Goal: Task Accomplishment & Management: Complete application form

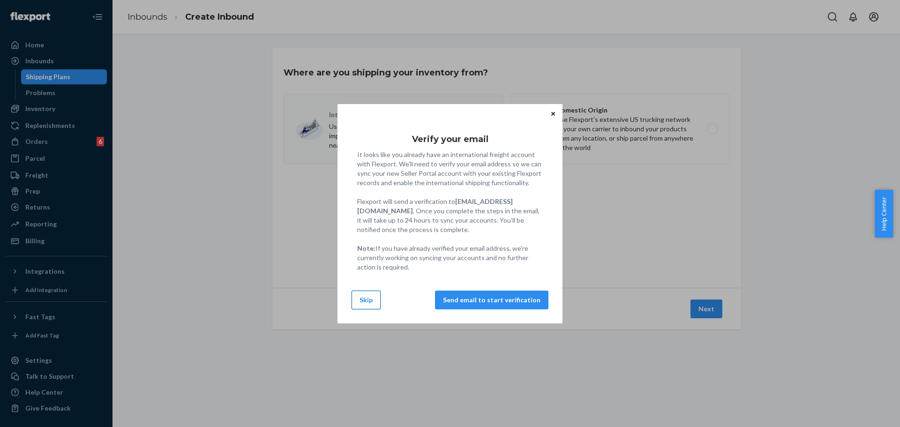
click at [372, 302] on button "Skip" at bounding box center [366, 300] width 29 height 19
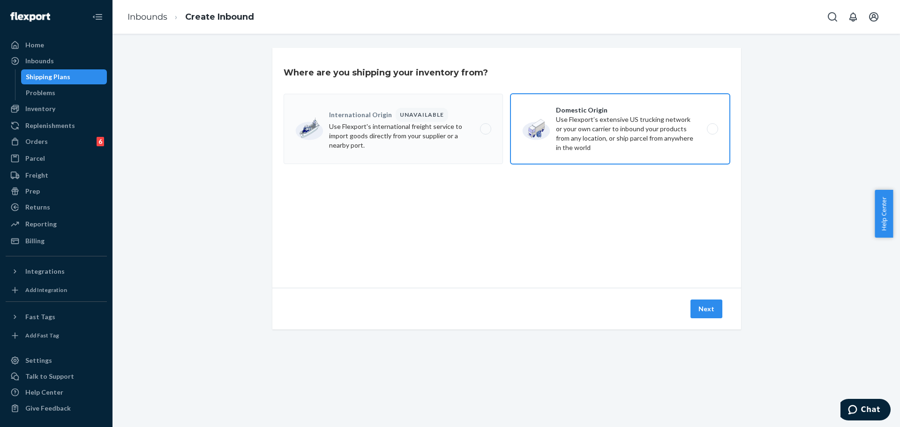
click at [604, 135] on label "Domestic Origin Use Flexport’s extensive US trucking network or your own carrie…" at bounding box center [620, 129] width 219 height 70
click at [712, 132] on input "Domestic Origin Use Flexport’s extensive US trucking network or your own carrie…" at bounding box center [715, 129] width 6 height 6
radio input "true"
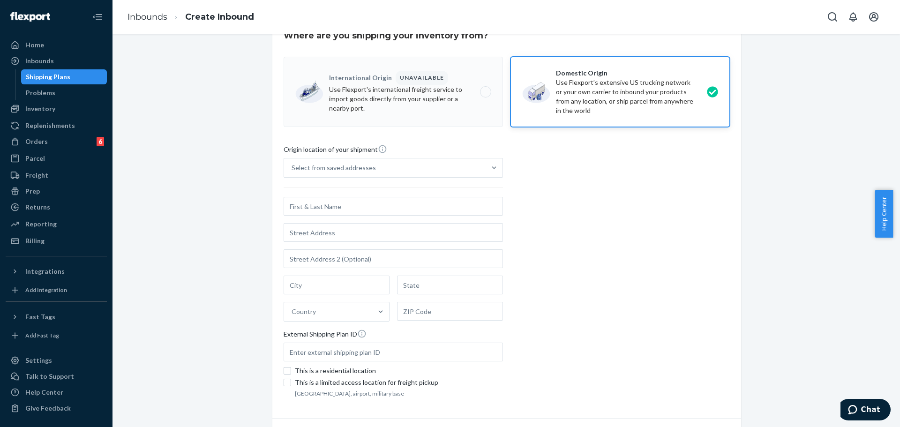
scroll to position [93, 0]
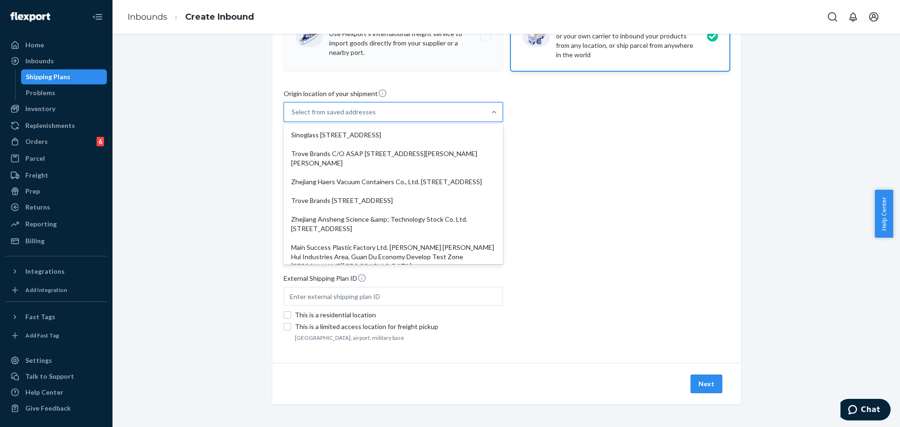
click at [381, 115] on div "Select from saved addresses" at bounding box center [385, 112] width 202 height 19
click at [293, 115] on input "[STREET_ADDRESS] focused, 1 of 10. 10 results available. Use Up and Down to cho…" at bounding box center [292, 111] width 1 height 9
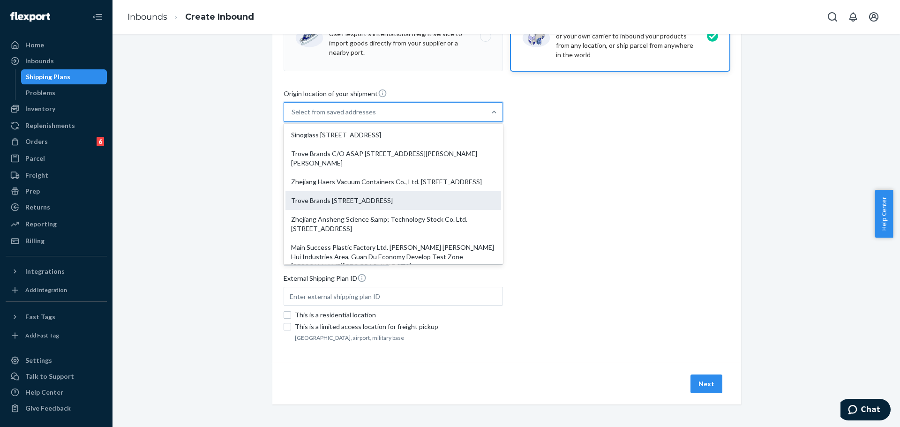
click at [354, 210] on div "Trove Brands [STREET_ADDRESS]" at bounding box center [393, 200] width 216 height 19
click at [293, 117] on input "option Trove Brands [STREET_ADDRESS] focused, 4 of 10. 10 results available. Us…" at bounding box center [292, 111] width 1 height 9
type input "Trove Brands"
type input "Lehi"
type input "UT"
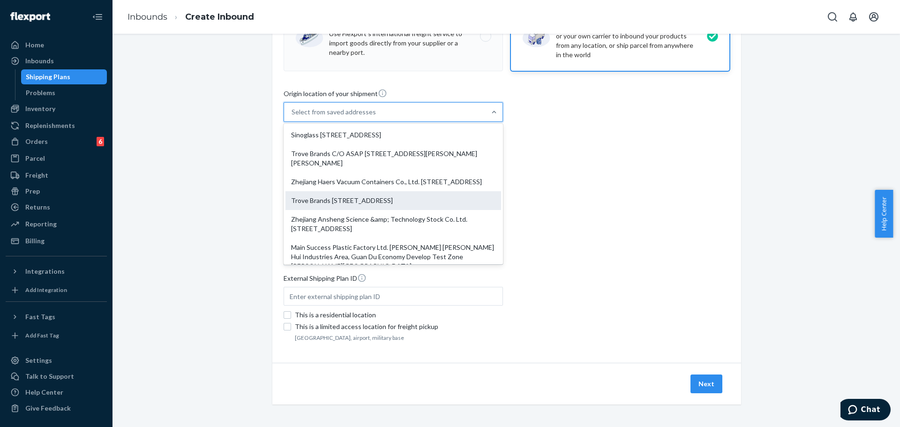
type input "84043"
type input "250 S 850 E"
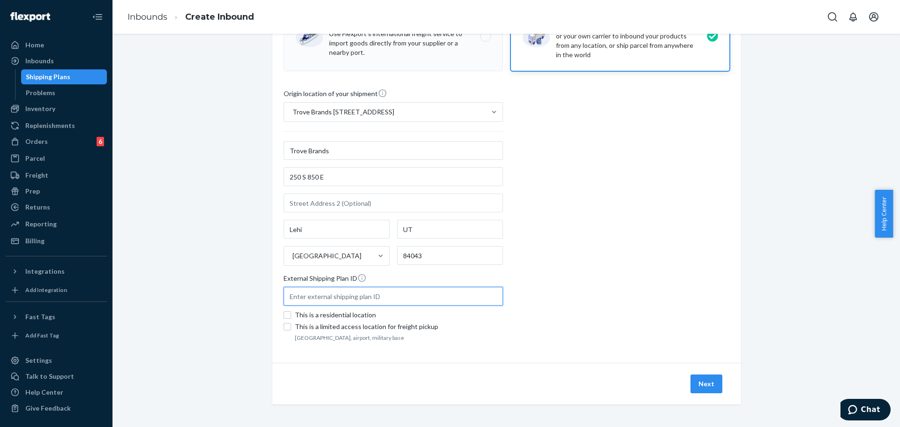
click at [314, 299] on input "text" at bounding box center [393, 296] width 219 height 19
paste input "TR25002070"
type input "TR25002070"
click at [708, 384] on button "Next" at bounding box center [707, 384] width 32 height 19
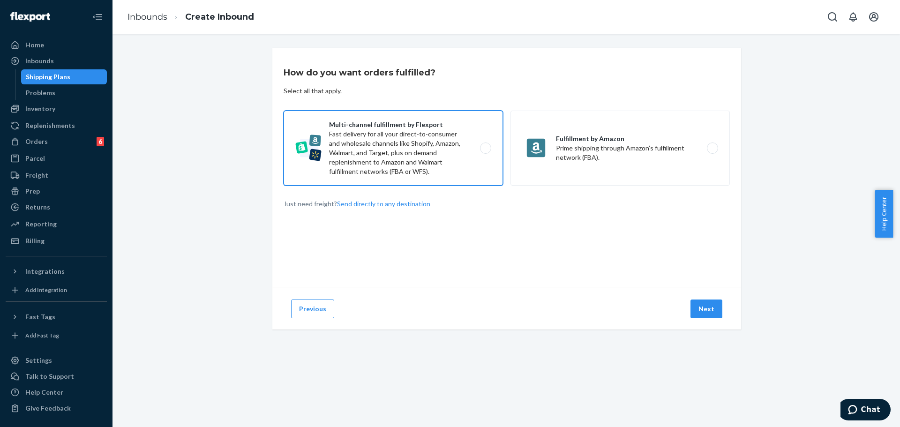
click at [423, 150] on label "Multi-channel fulfillment by Flexport Fast delivery for all your direct-to-cons…" at bounding box center [393, 148] width 219 height 75
click at [485, 150] on input "Multi-channel fulfillment by Flexport Fast delivery for all your direct-to-cons…" at bounding box center [488, 148] width 6 height 6
radio input "true"
click at [704, 316] on button "Next" at bounding box center [707, 309] width 32 height 19
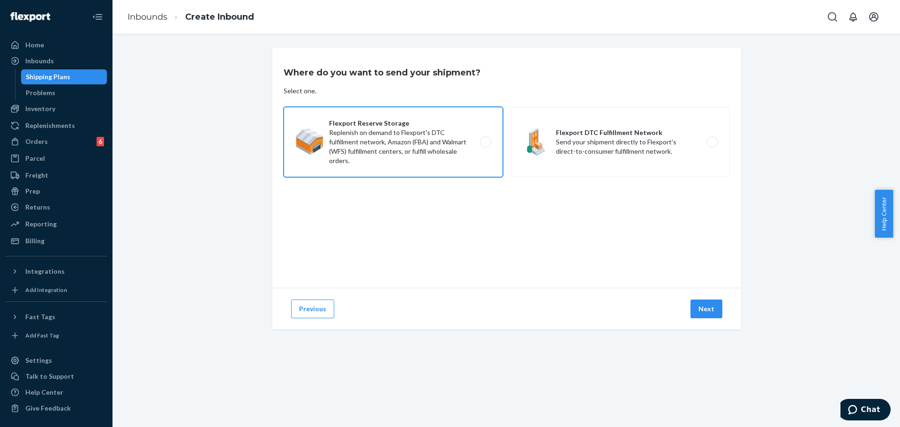
click at [431, 147] on label "Flexport Reserve Storage Replenish on demand to Flexport's DTC fulfillment netw…" at bounding box center [393, 142] width 219 height 70
click at [485, 145] on input "Flexport Reserve Storage Replenish on demand to Flexport's DTC fulfillment netw…" at bounding box center [488, 142] width 6 height 6
radio input "true"
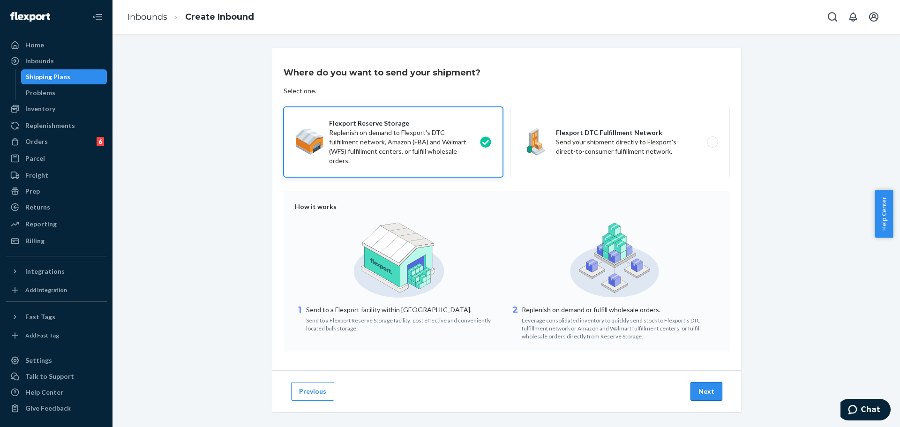
click at [704, 390] on button "Next" at bounding box center [707, 391] width 32 height 19
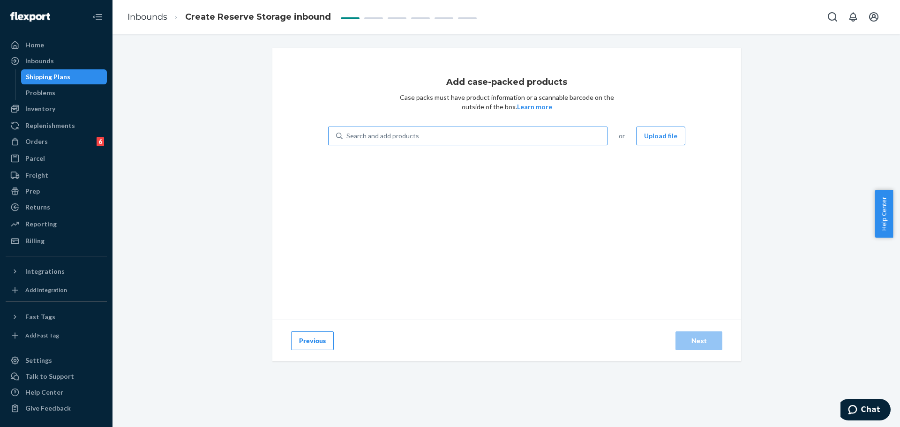
click at [368, 135] on div "Search and add products" at bounding box center [382, 135] width 73 height 9
click at [347, 135] on input "Search and add products" at bounding box center [346, 135] width 1 height 9
paste input "C03766R1"
type input "C03766R1"
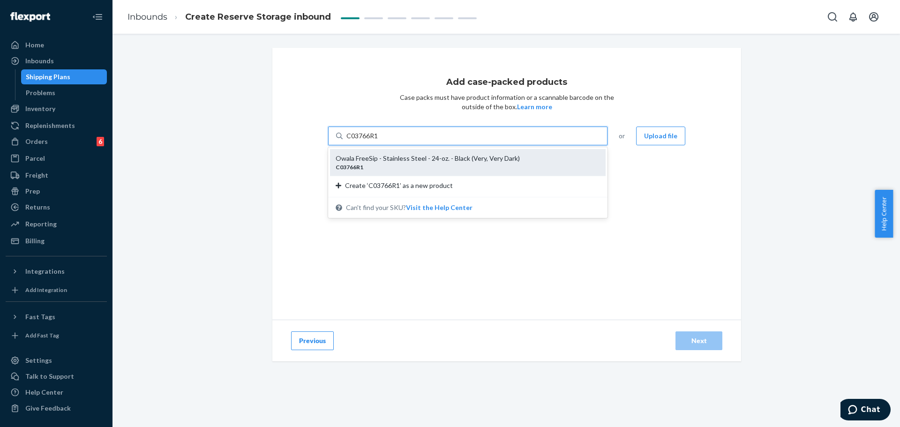
click at [374, 155] on div "Owala FreeSip - Stainless Steel - 24-oz. - Black (Very, Very Dark)" at bounding box center [464, 158] width 257 height 9
click at [374, 141] on input "C03766R1" at bounding box center [362, 135] width 32 height 9
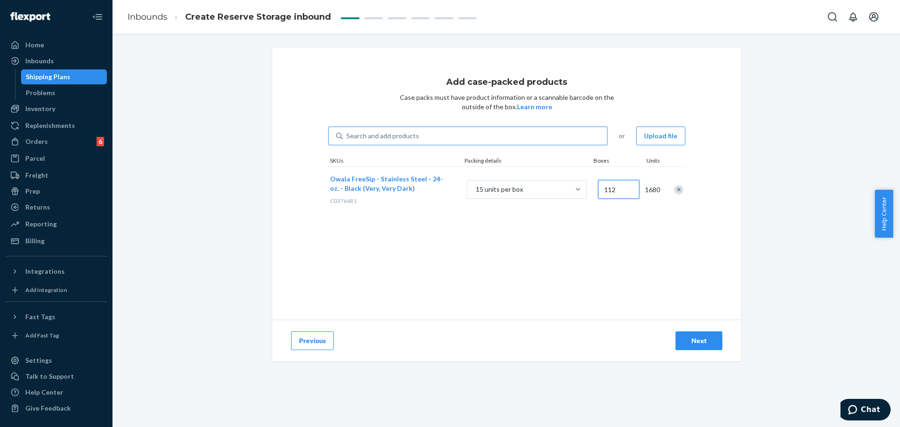
type input "112"
click at [409, 135] on div "Search and add products" at bounding box center [382, 135] width 73 height 9
click at [347, 135] on input "0 results available. Use Up and Down to choose options, press Enter to select t…" at bounding box center [346, 135] width 1 height 9
paste input "C03771"
type input "C03771"
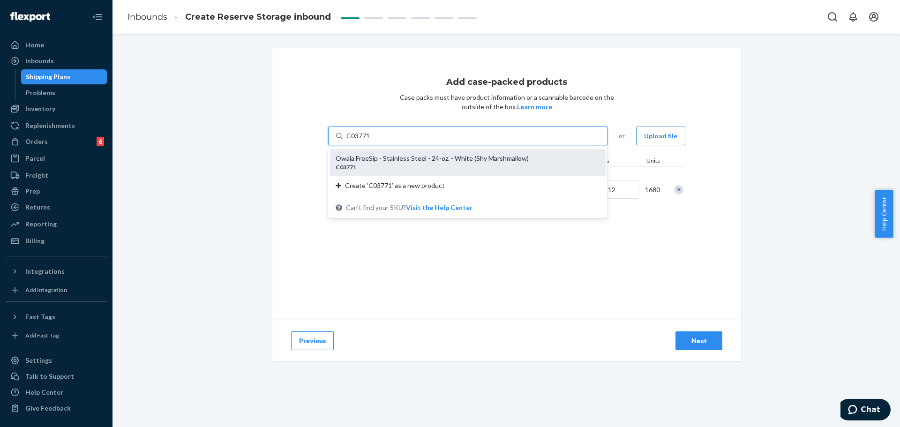
click at [398, 158] on div "Owala FreeSip - Stainless Steel - 24-oz. - White (Shy Marshmallow)" at bounding box center [464, 158] width 257 height 9
click at [371, 141] on input "C03771" at bounding box center [358, 135] width 24 height 9
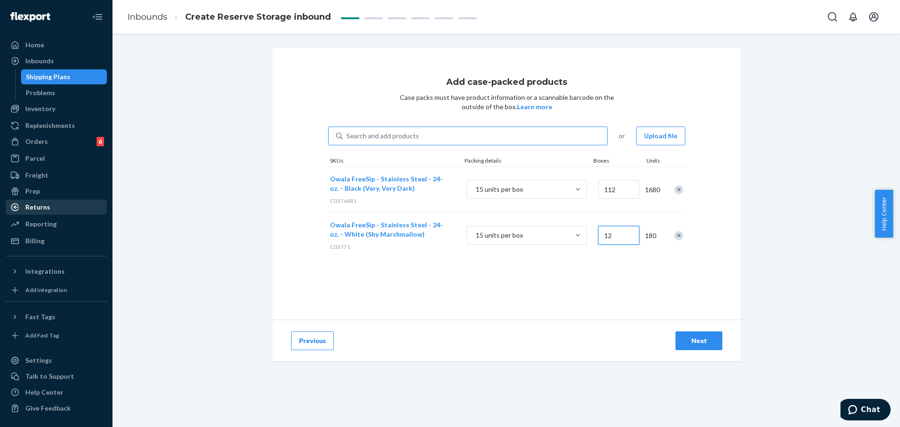
type input "12"
click at [406, 132] on div "Search and add products" at bounding box center [382, 135] width 73 height 9
click at [347, 132] on input "0 results available. Use Up and Down to choose options, press Enter to select t…" at bounding box center [346, 135] width 1 height 9
paste input "C04745"
type input "C04745"
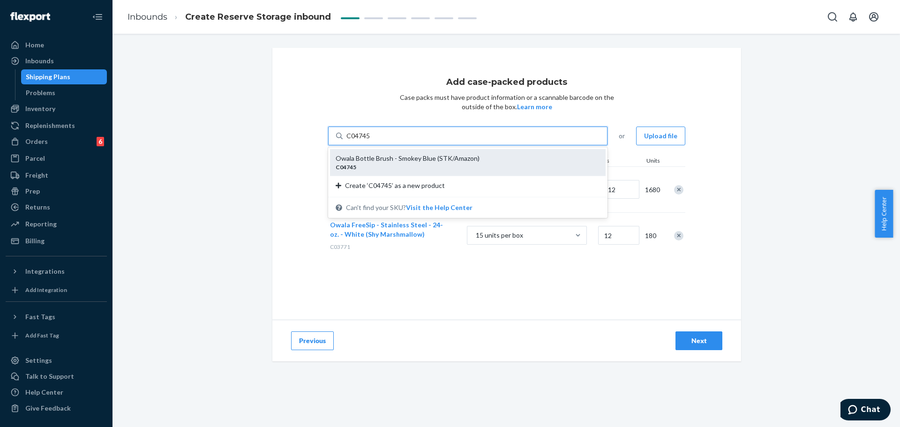
click at [405, 156] on div "Owala Bottle Brush - Smokey Blue (STK/Amazon)" at bounding box center [464, 158] width 257 height 9
click at [371, 141] on input "C04745" at bounding box center [358, 135] width 24 height 9
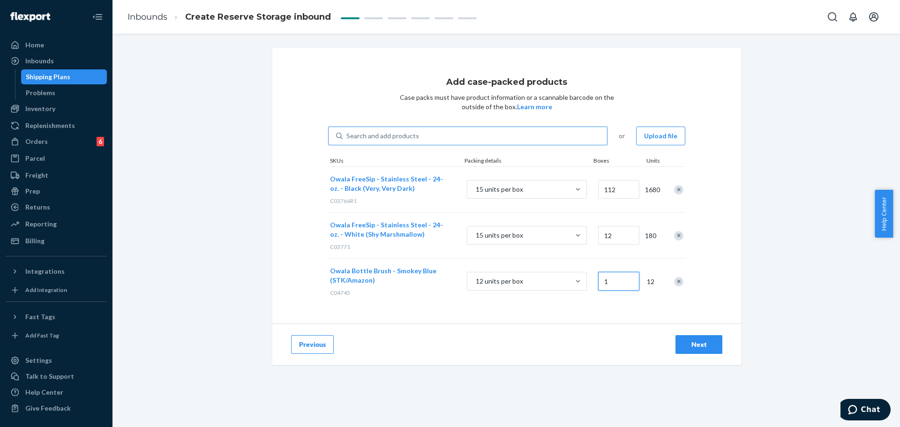
click at [610, 283] on input "1" at bounding box center [618, 281] width 41 height 19
type input "120"
click at [368, 138] on div "Search and add products" at bounding box center [382, 135] width 73 height 9
click at [347, 138] on input "Search and add products" at bounding box center [346, 135] width 1 height 9
paste input "C05800"
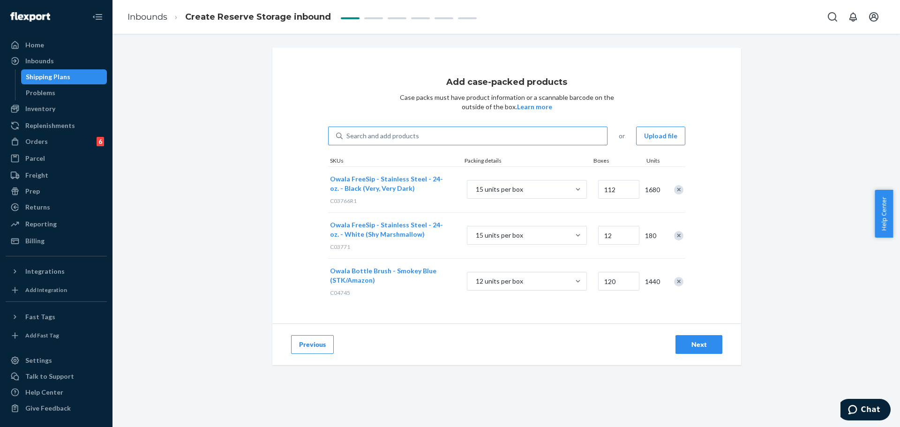
type input "C05800"
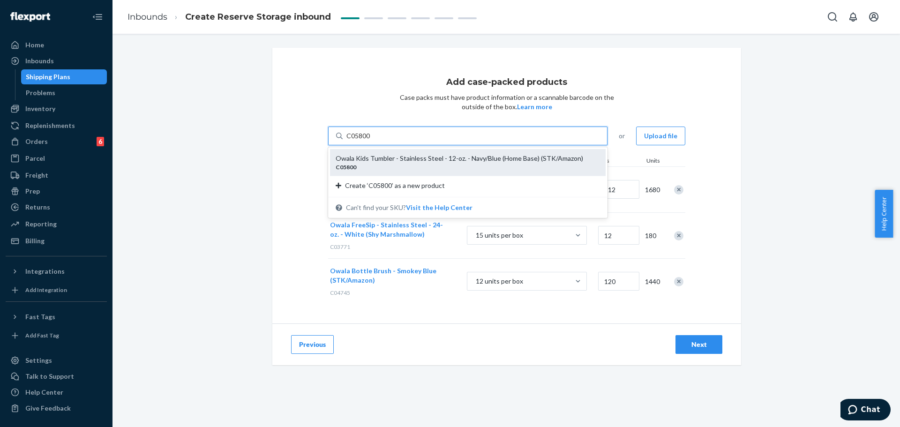
click at [374, 159] on div "Owala Kids Tumbler - Stainless Steel - 12-oz. - Navy/Blue (Home Base) (STK/Amaz…" at bounding box center [464, 158] width 257 height 9
click at [371, 141] on input "C05800" at bounding box center [358, 135] width 24 height 9
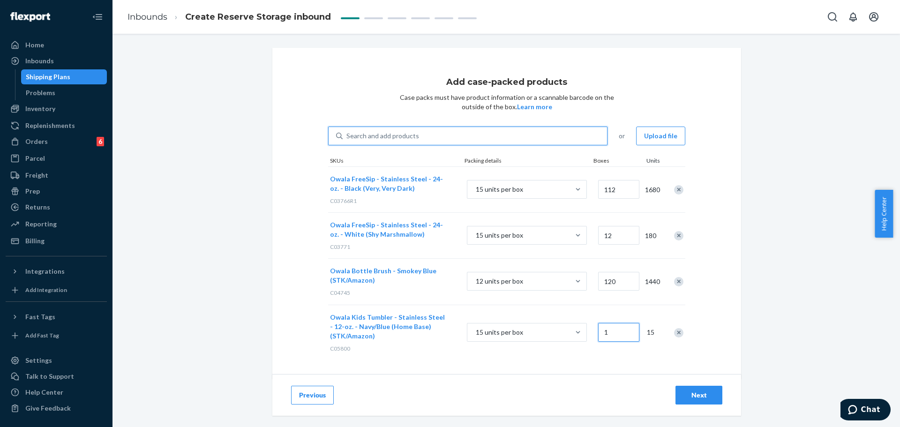
click at [613, 335] on input "1" at bounding box center [618, 332] width 41 height 19
type input "80"
click at [380, 137] on div "Search and add products" at bounding box center [382, 135] width 73 height 9
click at [347, 137] on input "Search and add products" at bounding box center [346, 135] width 1 height 9
paste input "C05803"
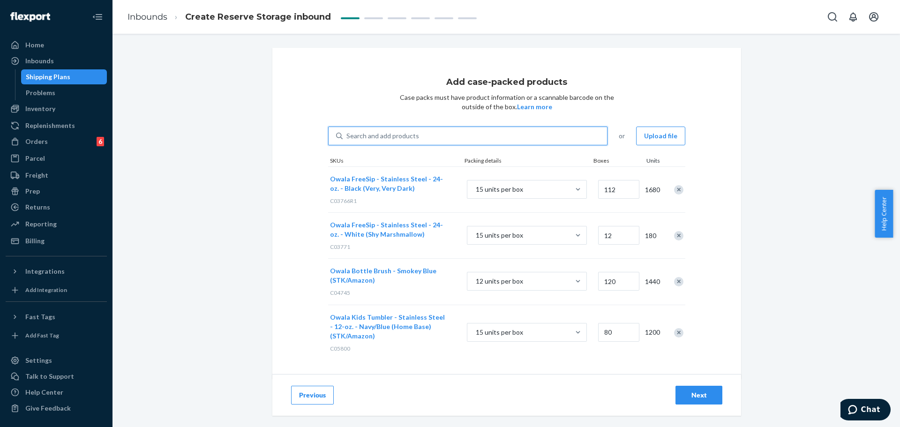
type input "C05803"
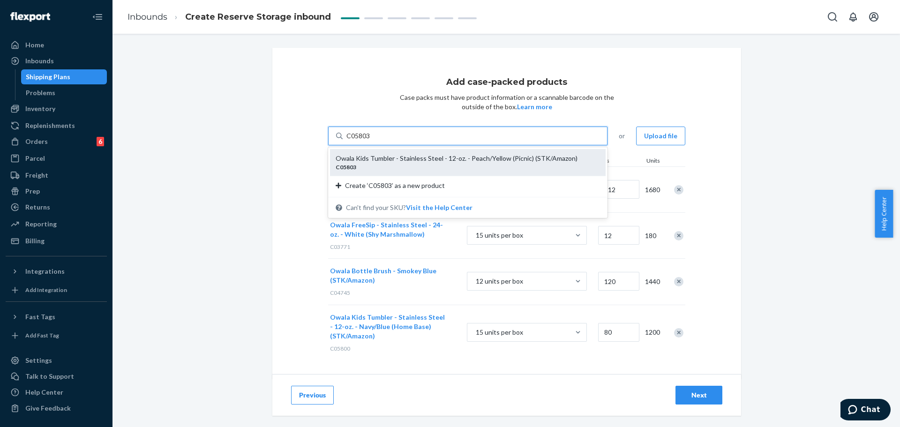
click at [369, 162] on div "Owala Kids Tumbler - Stainless Steel - 12-oz. - Peach/Yellow (Picnic) (STK/Amaz…" at bounding box center [464, 158] width 257 height 9
click at [369, 141] on input "C05803" at bounding box center [358, 135] width 24 height 9
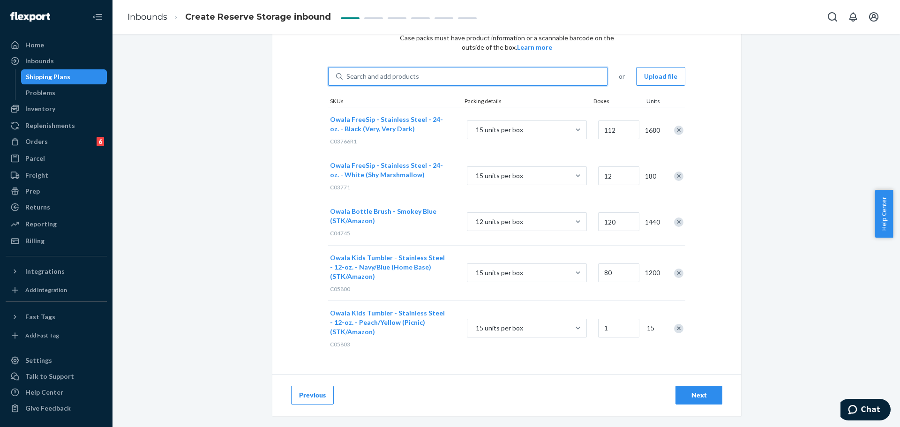
scroll to position [60, 0]
click at [617, 329] on input "1" at bounding box center [618, 327] width 41 height 19
type input "62"
click at [413, 77] on div "Search and add products" at bounding box center [382, 75] width 73 height 9
click at [347, 77] on input "Search and add products" at bounding box center [346, 75] width 1 height 9
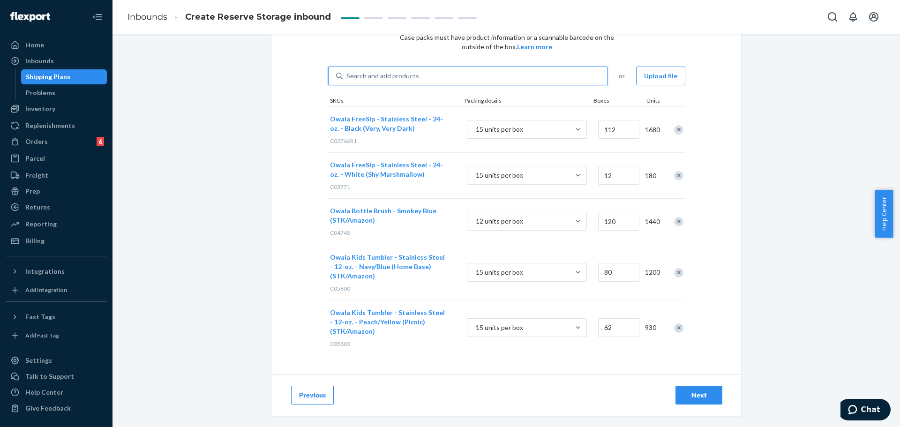
paste input "C06268"
type input "C06268"
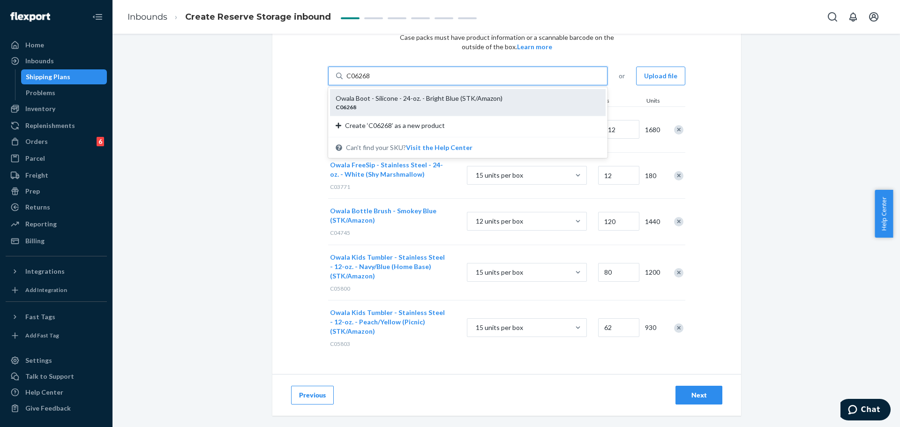
click at [405, 98] on div "Owala Boot - Silicone - 24-oz. - Bright Blue (STK/Amazon)" at bounding box center [464, 98] width 257 height 9
click at [371, 81] on input "C06268" at bounding box center [358, 75] width 24 height 9
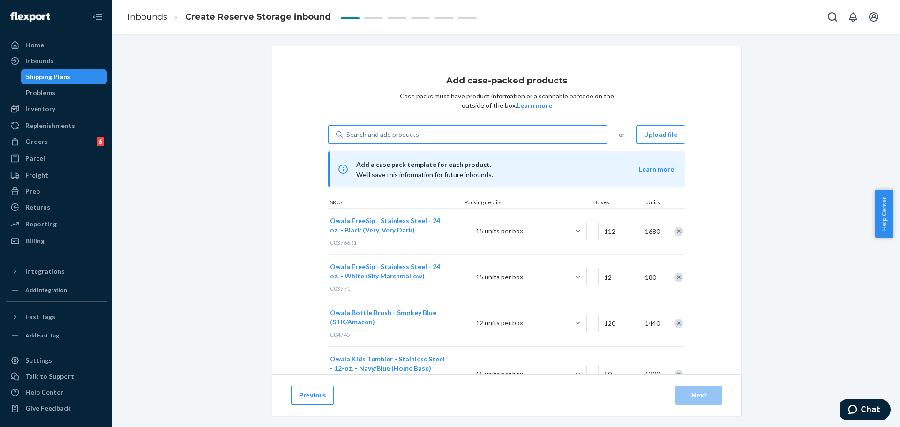
scroll to position [0, 0]
click at [371, 136] on div "Search and add products" at bounding box center [382, 135] width 73 height 9
click at [347, 136] on input "Search and add products" at bounding box center [346, 135] width 1 height 9
paste input "C06269"
type input "C06269"
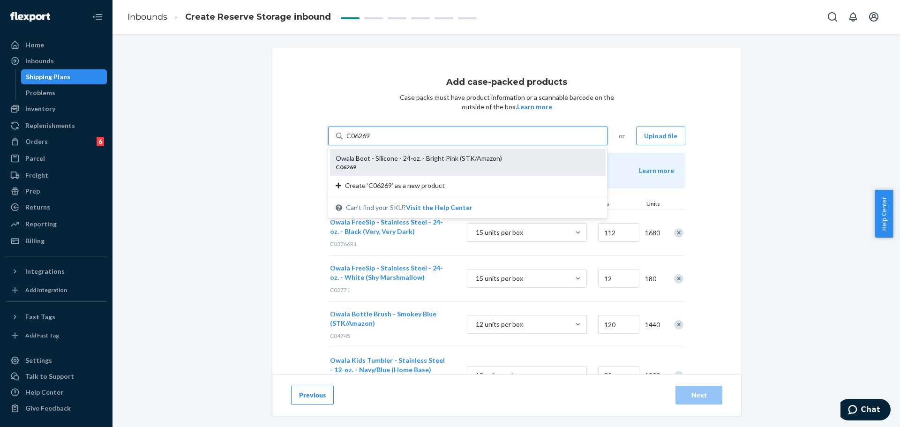
click at [377, 156] on div "Owala Boot - Silicone - 24-oz. - Bright Pink (STK/Amazon)" at bounding box center [464, 158] width 257 height 9
click at [371, 141] on input "C06269" at bounding box center [358, 135] width 24 height 9
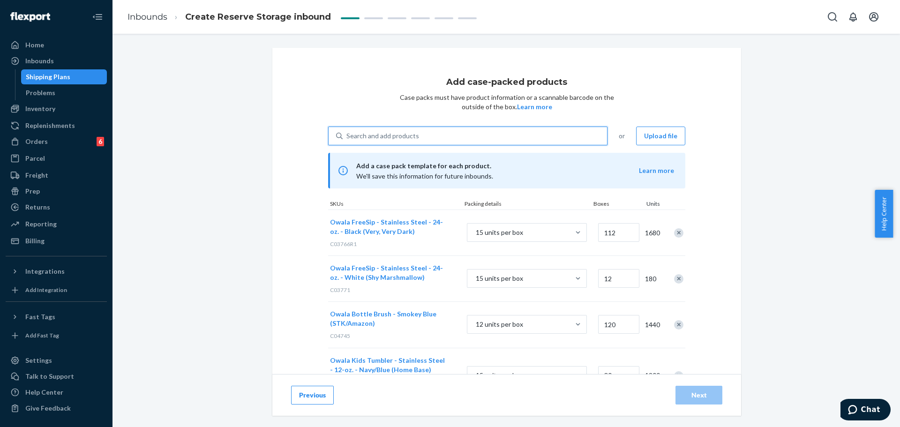
click at [378, 131] on div "Search and add products" at bounding box center [475, 136] width 264 height 17
click at [347, 131] on input "0 results available. Use Up and Down to choose options, press Enter to select t…" at bounding box center [346, 135] width 1 height 9
paste input "C06898"
type input "C06898"
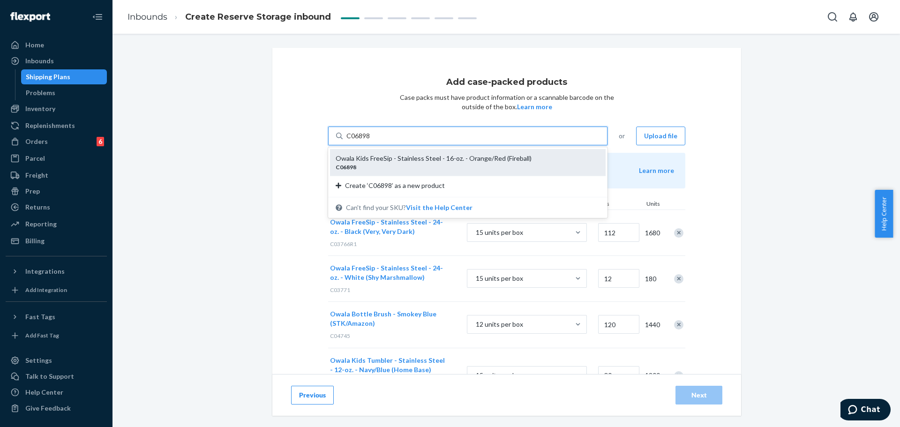
click at [379, 157] on div "Owala Kids FreeSip - Stainless Steel - 16-oz. - Orange/Red (Fireball)" at bounding box center [464, 158] width 257 height 9
click at [371, 141] on input "C06898" at bounding box center [358, 135] width 24 height 9
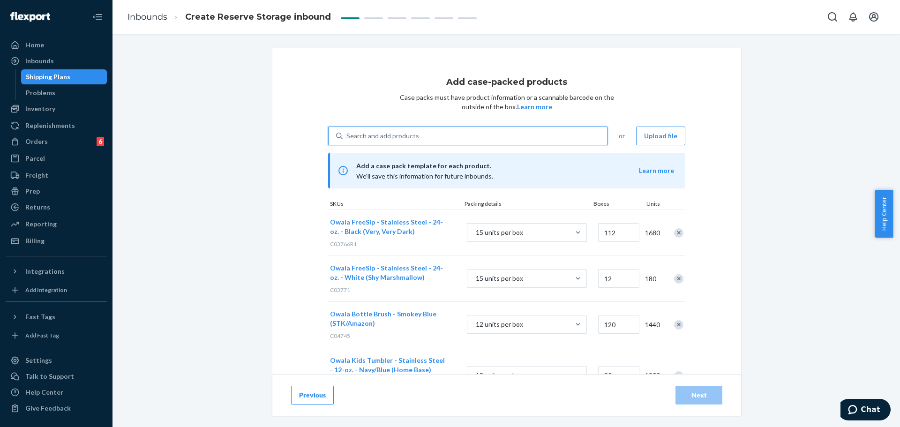
type input "1"
click at [370, 138] on div "Search and add products" at bounding box center [382, 135] width 73 height 9
click at [347, 138] on input "Search and add products" at bounding box center [346, 135] width 1 height 9
paste input "C07035"
type input "C07035"
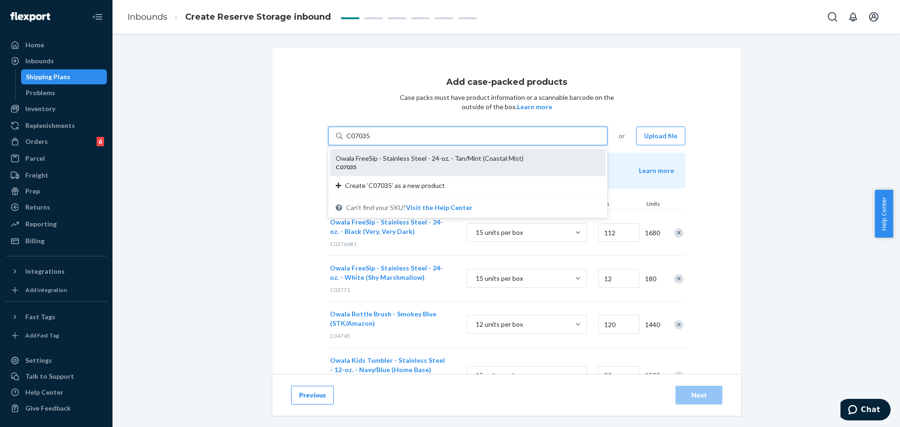
click at [376, 158] on div "Owala FreeSip - Stainless Steel - 24-oz. - Tan/Mint (Coastal Mist)" at bounding box center [464, 158] width 257 height 9
click at [371, 141] on input "C07035" at bounding box center [358, 135] width 24 height 9
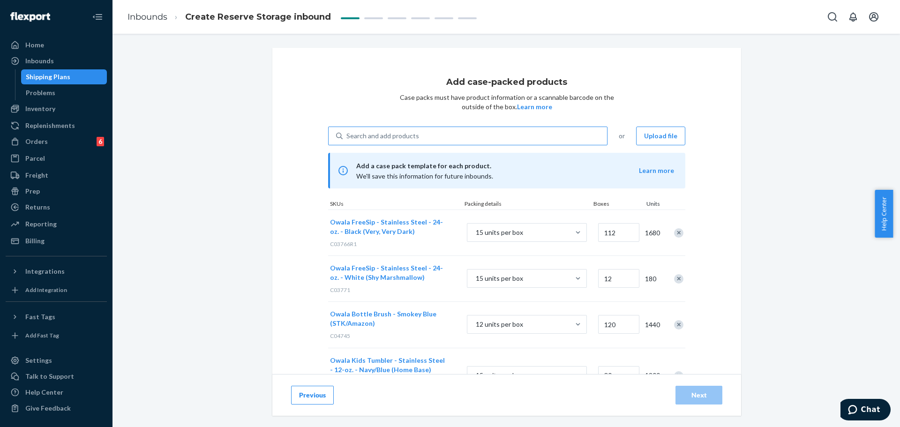
click at [365, 133] on div "Search and add products" at bounding box center [382, 135] width 73 height 9
click at [347, 133] on input "Search and add products" at bounding box center [346, 135] width 1 height 9
paste input "C07060"
type input "C07060"
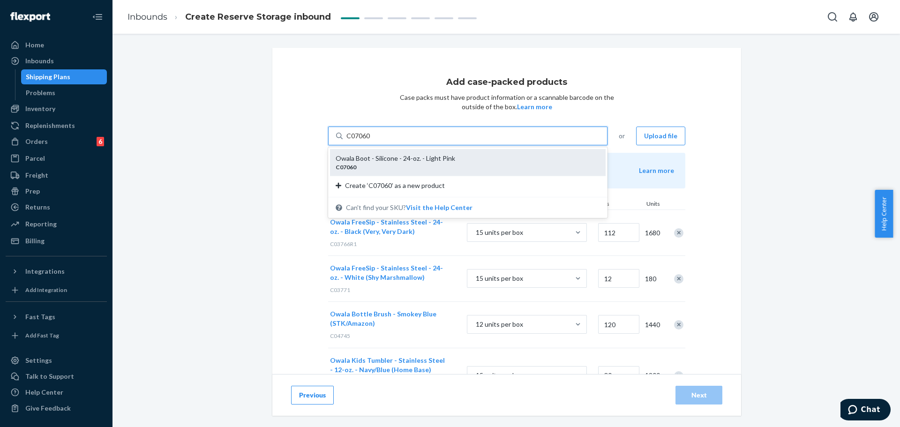
click at [375, 163] on div "Owala Boot - Silicone - 24-oz. - Light Pink" at bounding box center [464, 158] width 257 height 9
click at [371, 141] on input "C07060" at bounding box center [358, 135] width 24 height 9
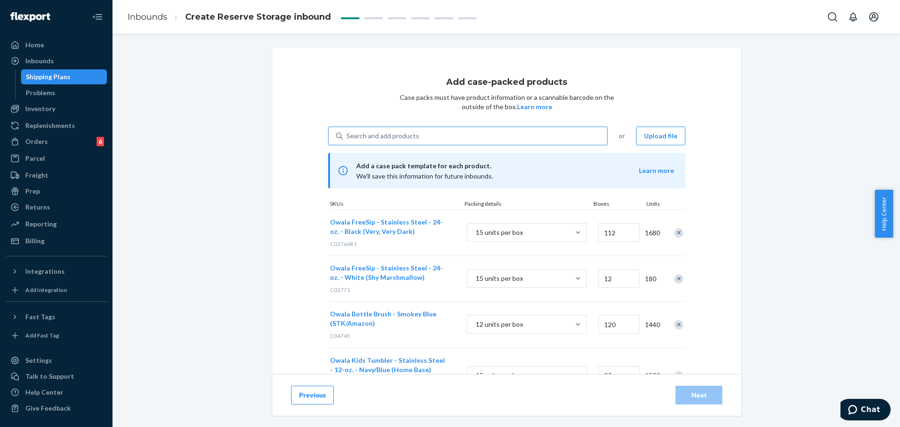
click at [373, 135] on div "Search and add products" at bounding box center [382, 135] width 73 height 9
click at [347, 135] on input "Search and add products" at bounding box center [346, 135] width 1 height 9
paste input "C07061"
type input "C07061"
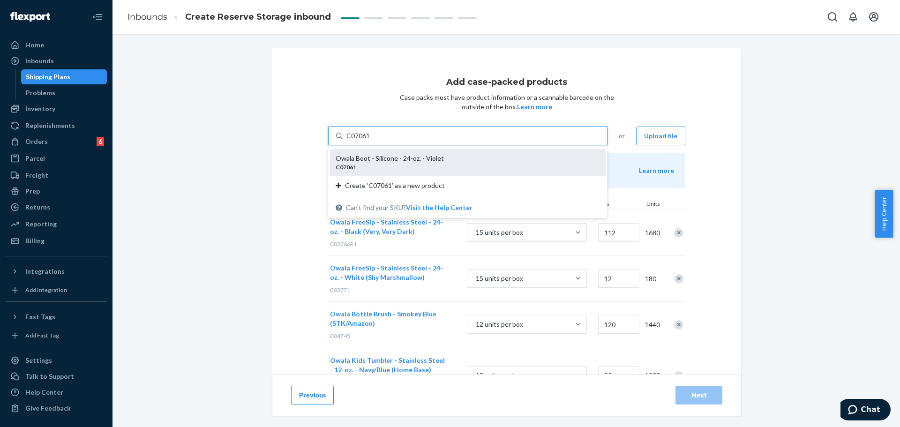
click at [375, 159] on div "Owala Boot - Silicone - 24-oz. - Violet" at bounding box center [464, 158] width 257 height 9
click at [371, 141] on input "C07061" at bounding box center [358, 135] width 24 height 9
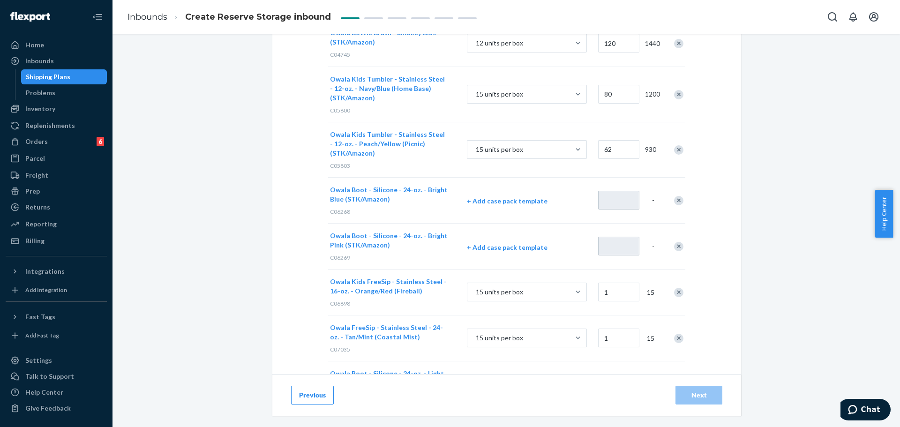
scroll to position [372, 0]
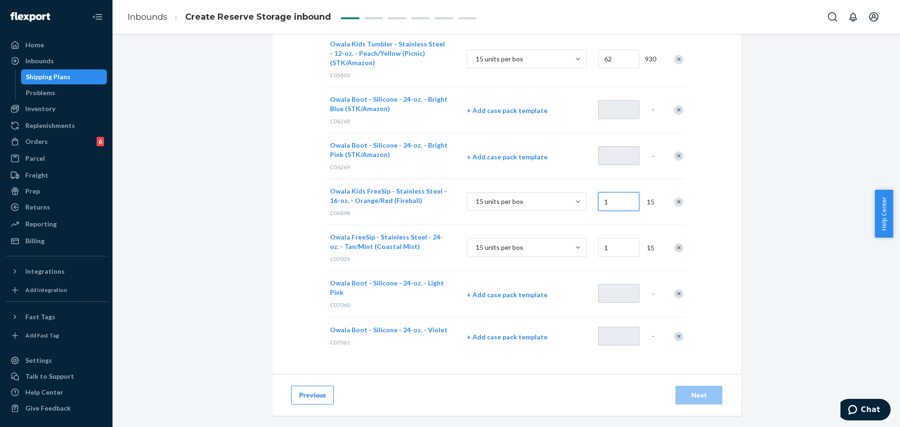
click at [622, 203] on input "1" at bounding box center [618, 201] width 41 height 19
type input "36"
click at [610, 248] on input "1" at bounding box center [618, 247] width 41 height 19
type input "108"
click at [523, 362] on div "Add case-packed products Case packs must have product information or a scannabl…" at bounding box center [506, 25] width 469 height 698
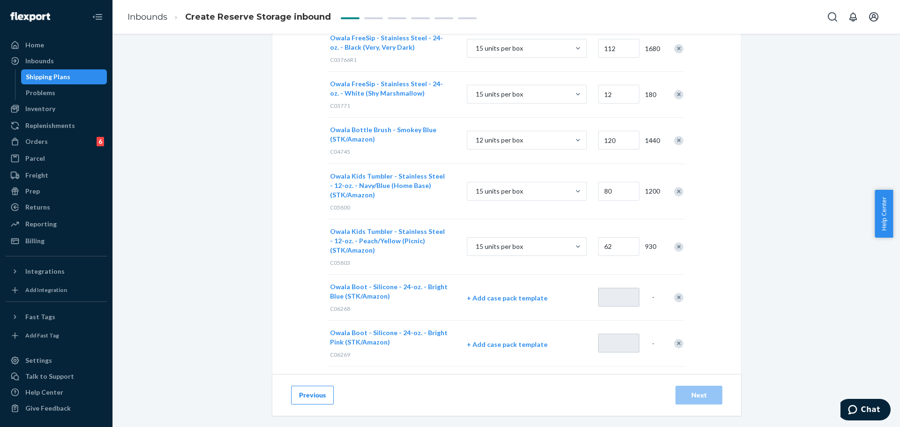
scroll to position [44, 0]
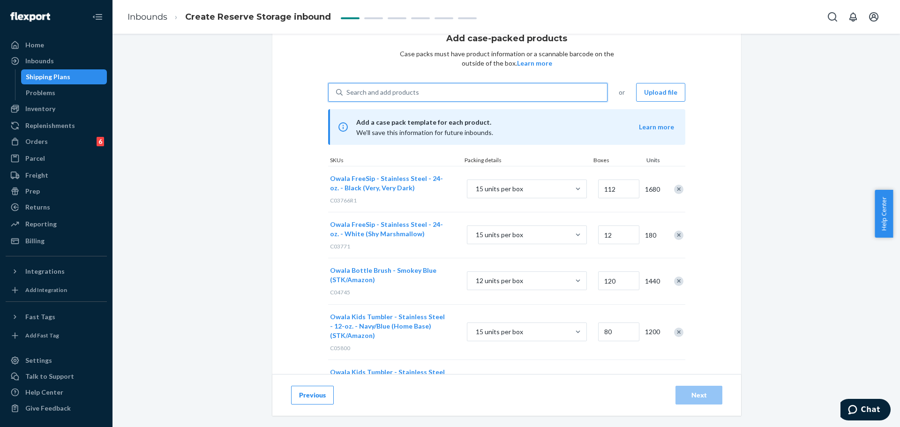
click at [407, 91] on div "Search and add products" at bounding box center [382, 92] width 73 height 9
click at [347, 91] on input "0 results available. Use Up and Down to choose options, press Enter to select t…" at bounding box center [346, 92] width 1 height 9
paste input "C07291"
type input "C07291"
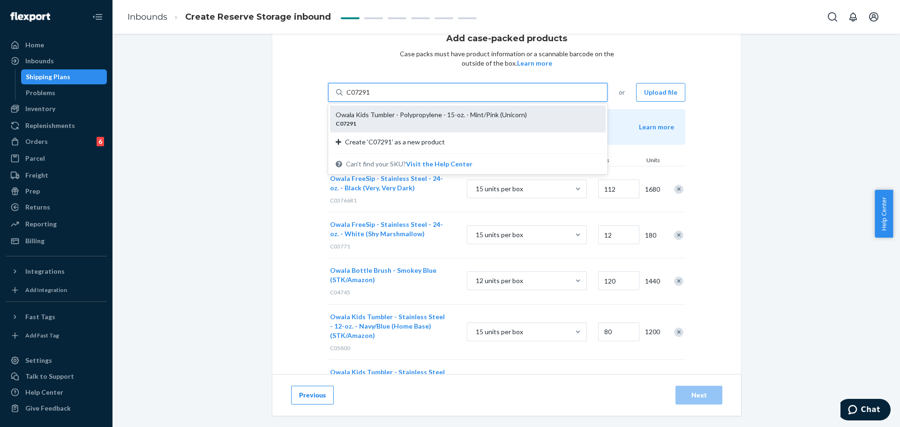
click at [401, 117] on div "Owala Kids Tumbler - Polypropylene - 15-oz. - Mint/Pink (Unicorn)" at bounding box center [464, 114] width 257 height 9
click at [371, 97] on input "C07291" at bounding box center [358, 92] width 24 height 9
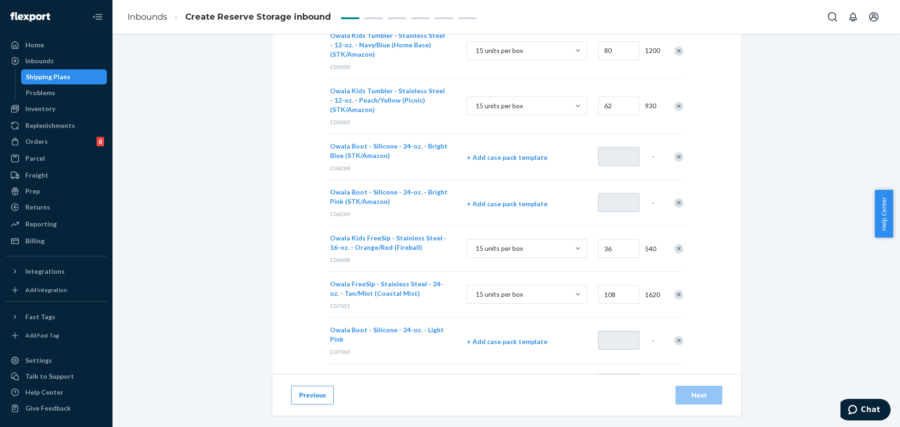
scroll to position [418, 0]
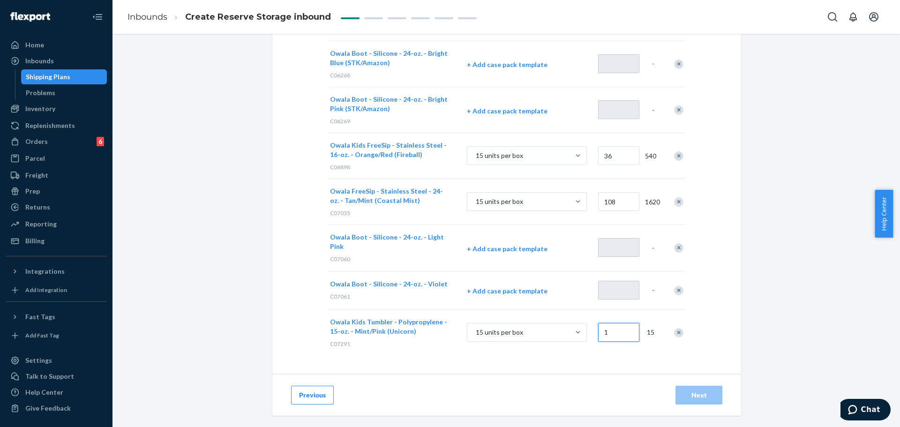
click at [614, 329] on input "1" at bounding box center [618, 332] width 41 height 19
type input "21"
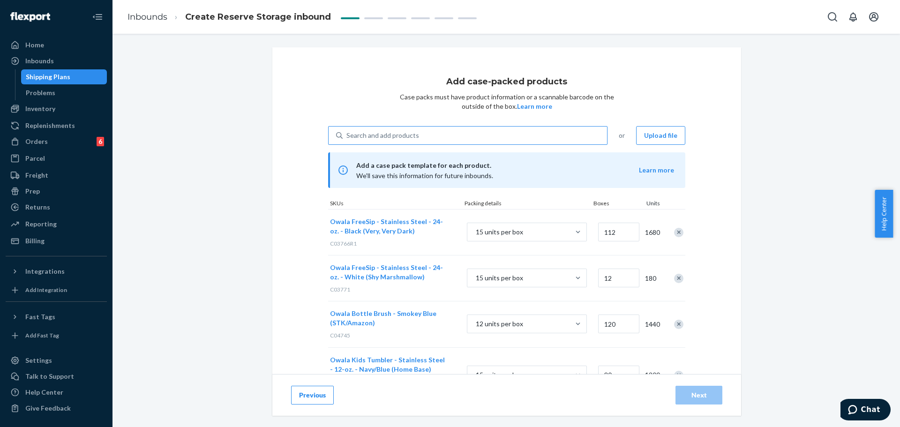
scroll to position [0, 0]
click at [361, 131] on div "Search and add products" at bounding box center [475, 136] width 264 height 17
click at [347, 131] on input "0 results available. Use Up and Down to choose options, press Enter to select t…" at bounding box center [346, 135] width 1 height 9
paste input "C07292"
type input "C07292"
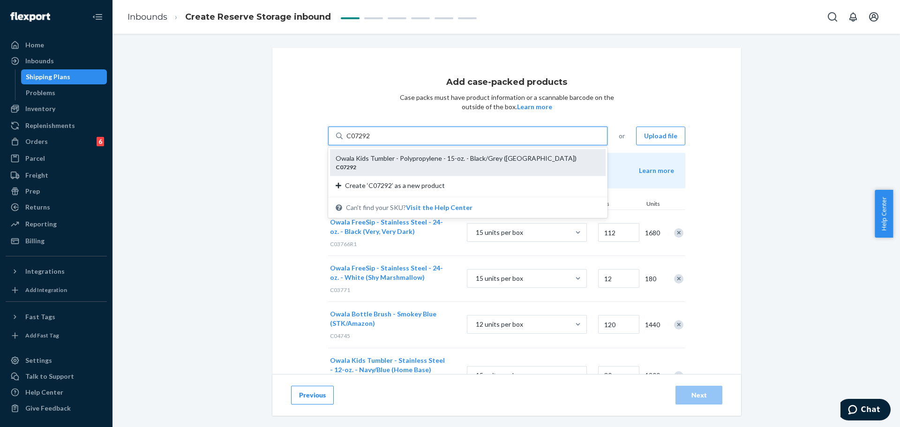
click at [373, 158] on div "Owala Kids Tumbler - Polypropylene - 15-oz. - Black/Grey ([GEOGRAPHIC_DATA])" at bounding box center [464, 158] width 257 height 9
click at [371, 141] on input "C07292" at bounding box center [358, 135] width 24 height 9
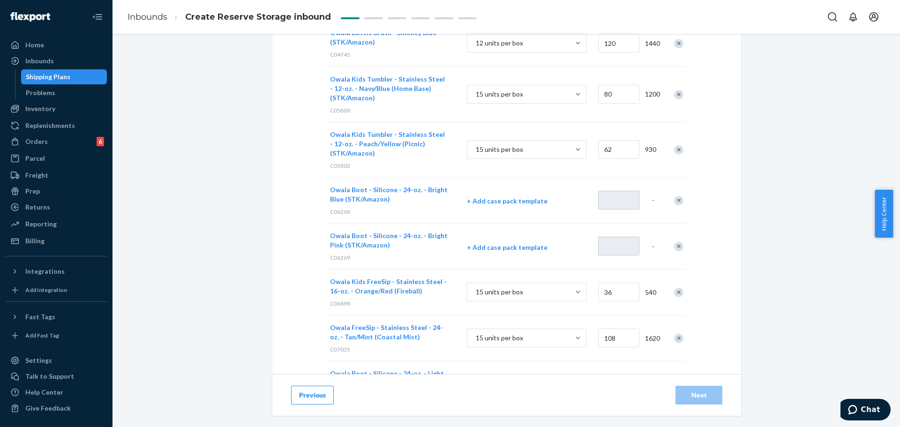
scroll to position [464, 0]
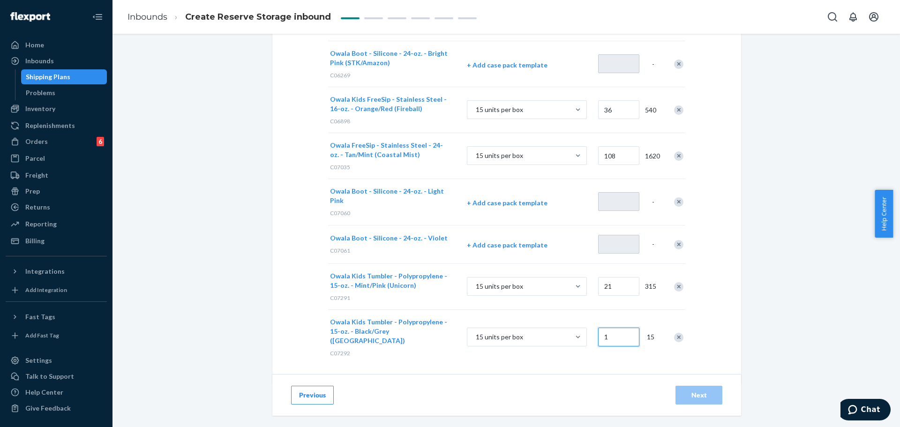
click at [614, 334] on input "1" at bounding box center [618, 337] width 41 height 19
type input "9"
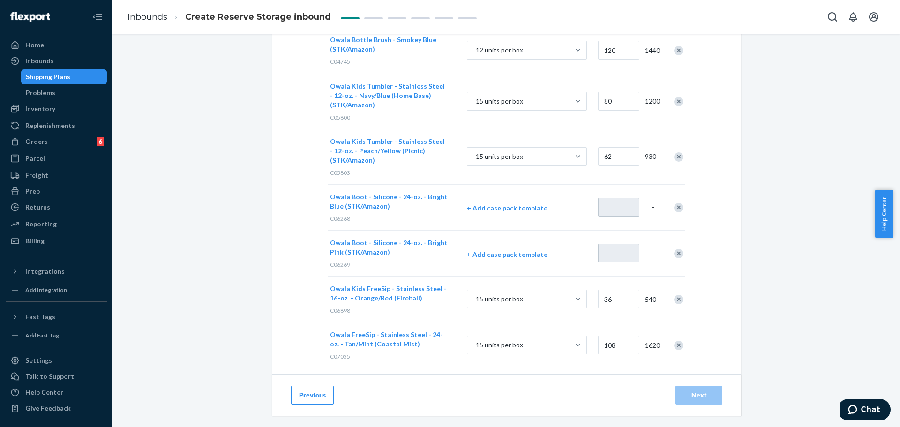
scroll to position [0, 0]
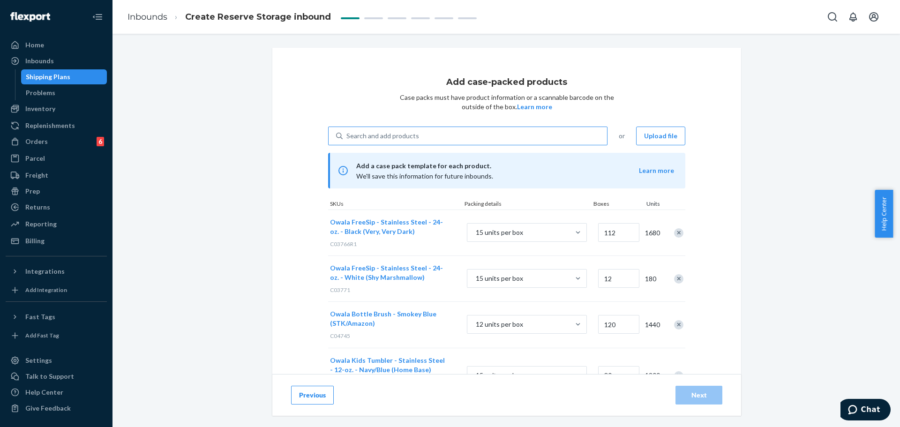
click at [357, 135] on div "Search and add products" at bounding box center [382, 135] width 73 height 9
click at [347, 135] on input "Search and add products" at bounding box center [346, 135] width 1 height 9
paste input "C07506"
type input "C07506"
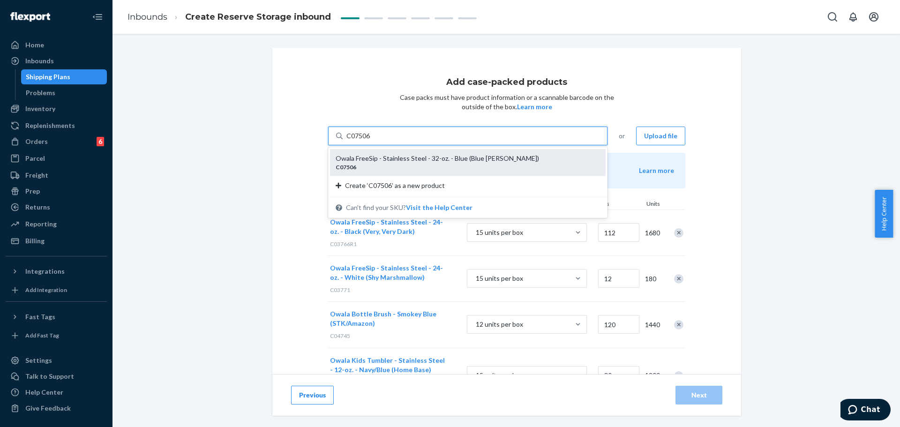
click at [360, 160] on div "Owala FreeSip - Stainless Steel - 32-oz. - Blue (Blue [PERSON_NAME])" at bounding box center [464, 158] width 257 height 9
click at [360, 141] on input "C07506" at bounding box center [358, 135] width 24 height 9
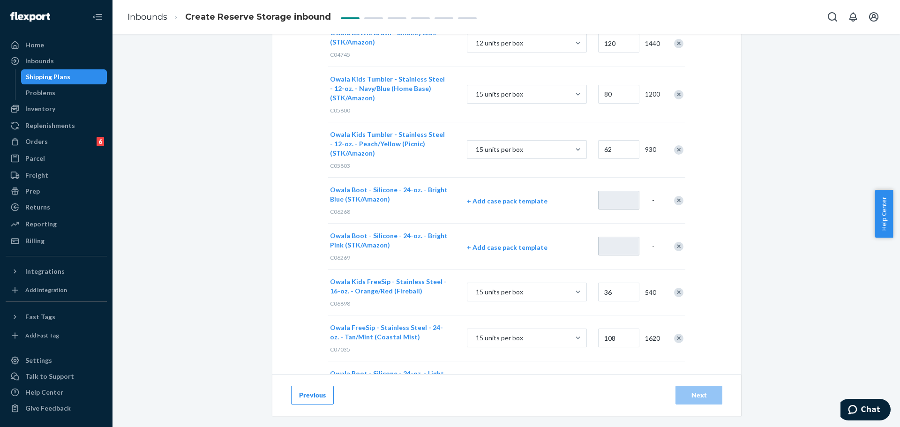
scroll to position [510, 0]
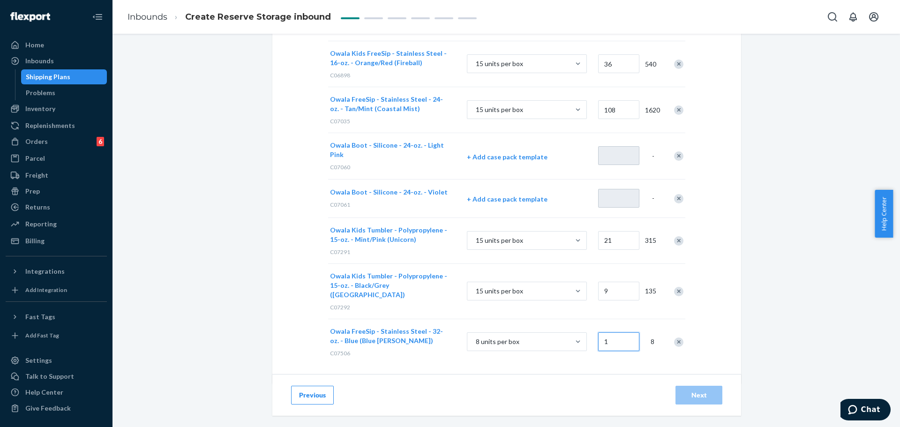
click at [608, 332] on input "1" at bounding box center [618, 341] width 41 height 19
type input "240"
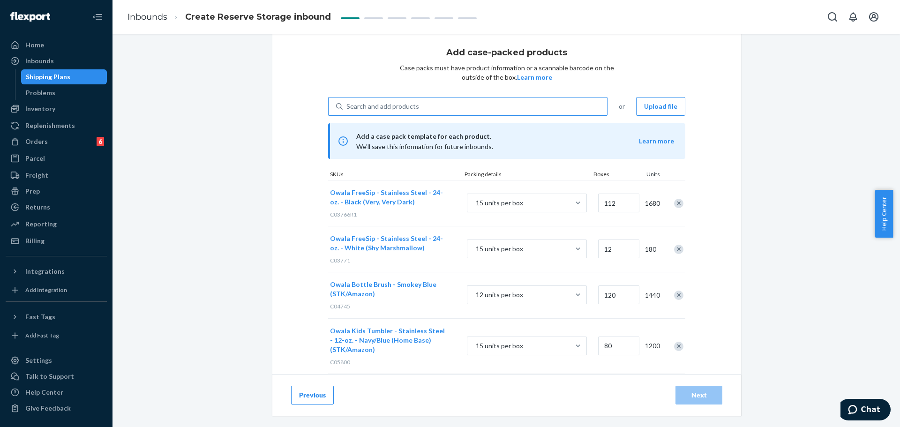
scroll to position [0, 0]
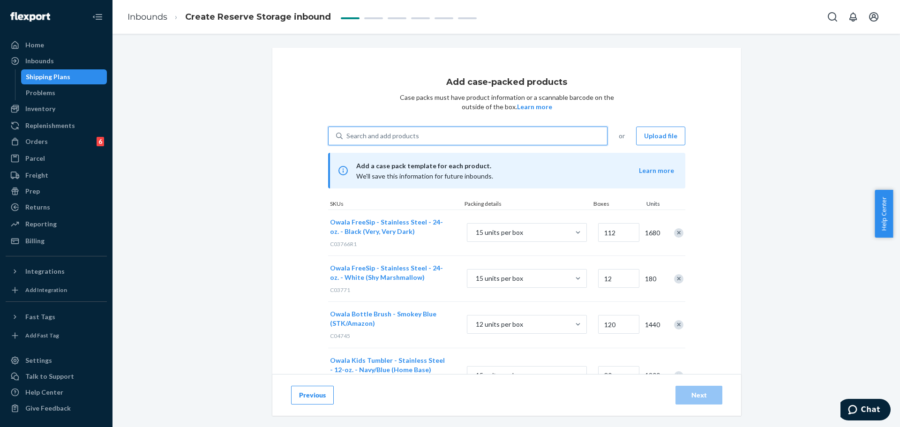
click at [414, 138] on div "Search and add products" at bounding box center [475, 136] width 264 height 17
click at [347, 138] on input "0 results available. Use Up and Down to choose options, press Enter to select t…" at bounding box center [346, 135] width 1 height 9
paste input "C07678"
type input "C07678"
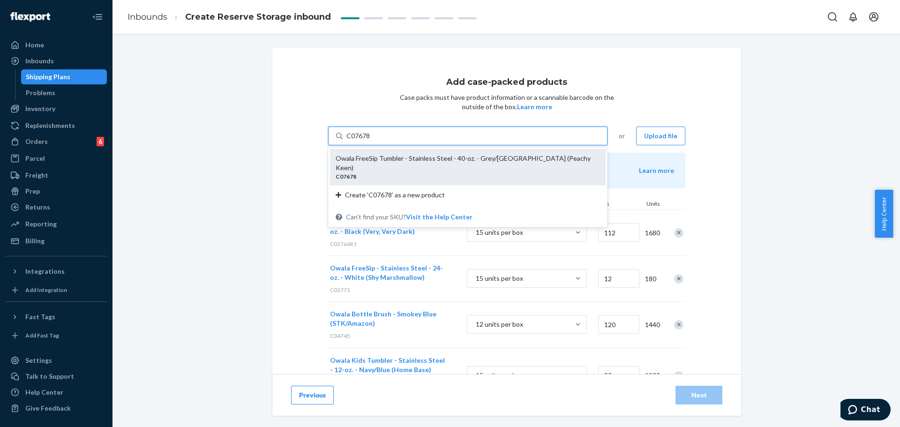
click at [405, 161] on div "Owala FreeSip Tumbler - Stainless Steel - 40-oz. - Grey/[GEOGRAPHIC_DATA] (Peac…" at bounding box center [464, 163] width 257 height 19
click at [371, 141] on input "C07678" at bounding box center [358, 135] width 24 height 9
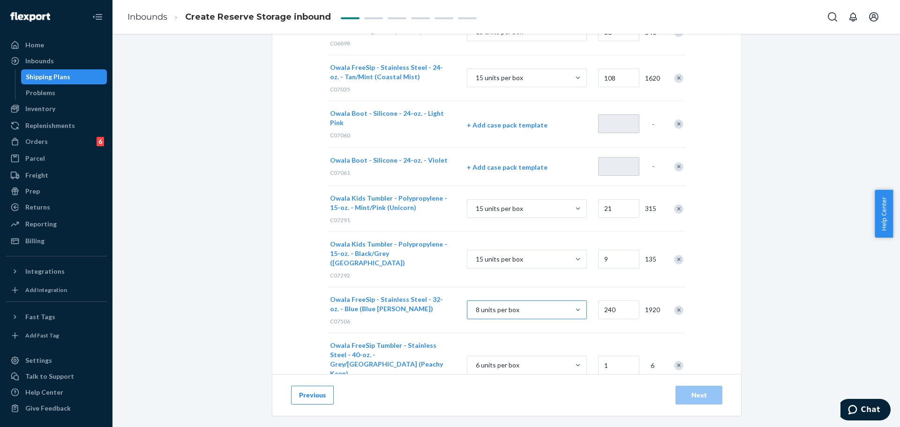
scroll to position [556, 0]
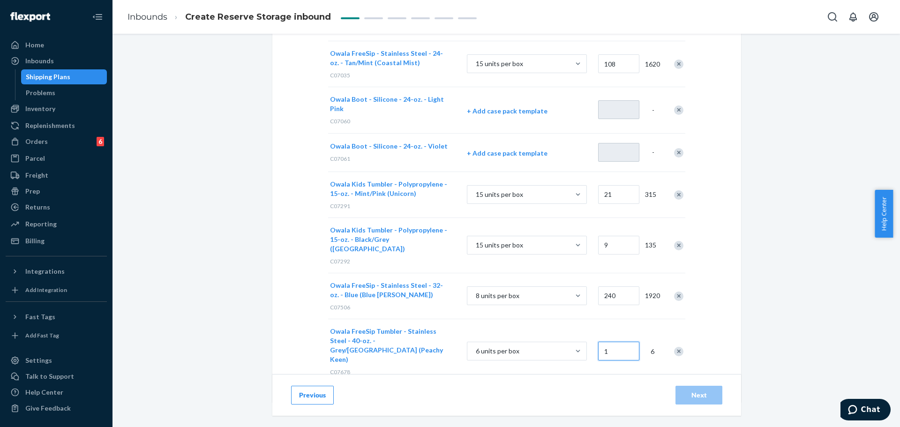
click at [615, 342] on input "1" at bounding box center [618, 351] width 41 height 19
type input "164"
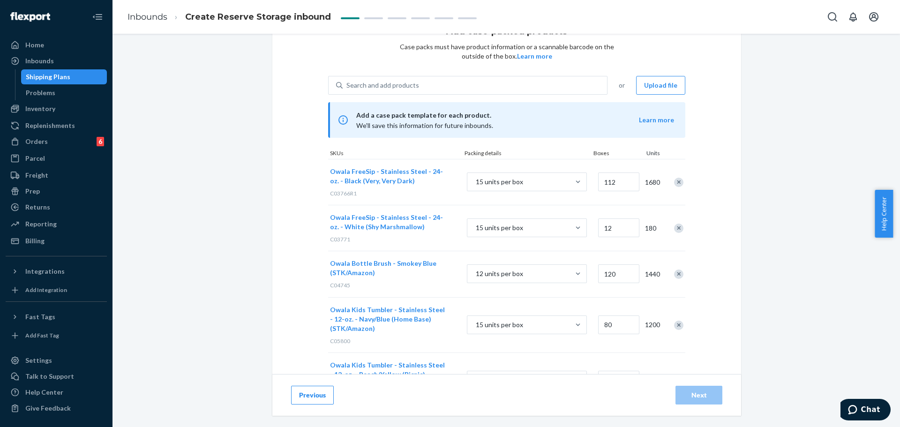
scroll to position [0, 0]
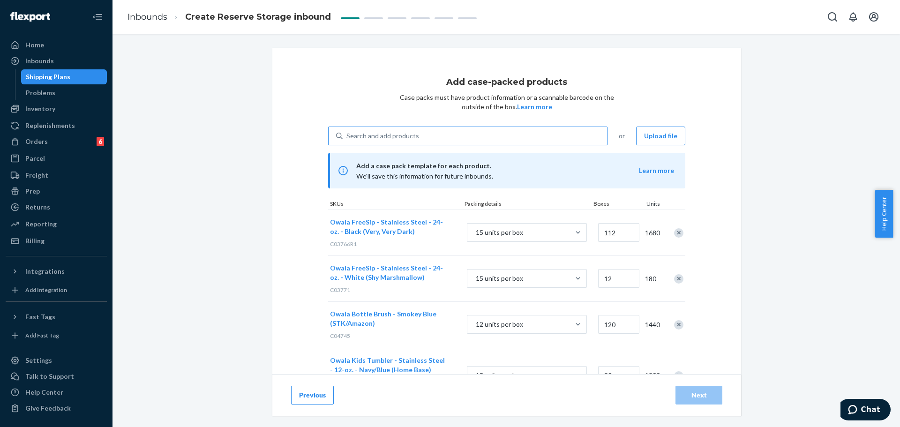
click at [414, 137] on div "Search and add products" at bounding box center [475, 136] width 264 height 17
click at [347, 137] on input "Search and add products" at bounding box center [346, 135] width 1 height 9
paste input "C07685"
type input "C07685"
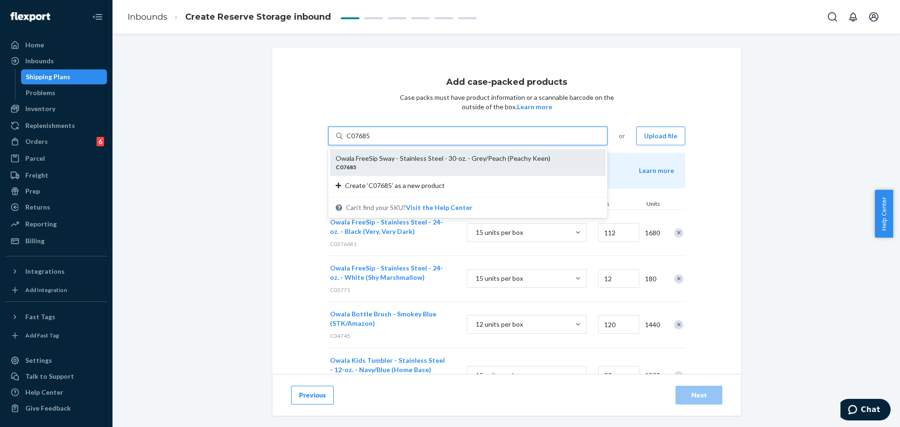
click at [404, 167] on div "C07685" at bounding box center [464, 167] width 257 height 8
click at [371, 141] on input "C07685" at bounding box center [358, 135] width 24 height 9
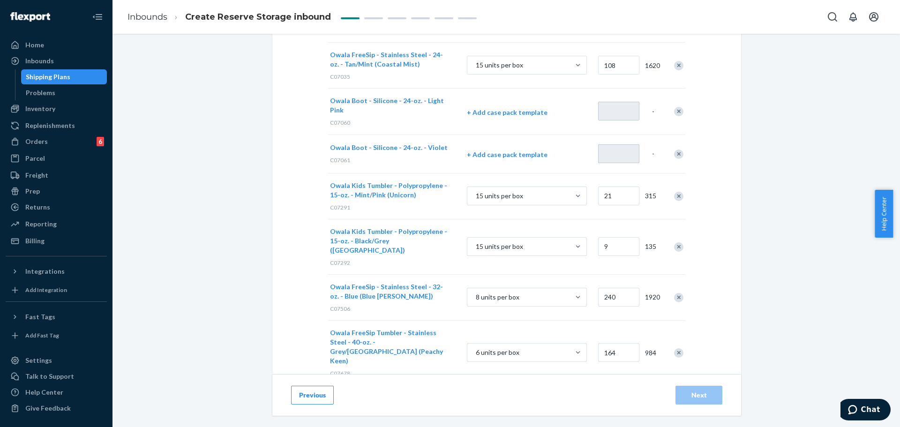
scroll to position [601, 0]
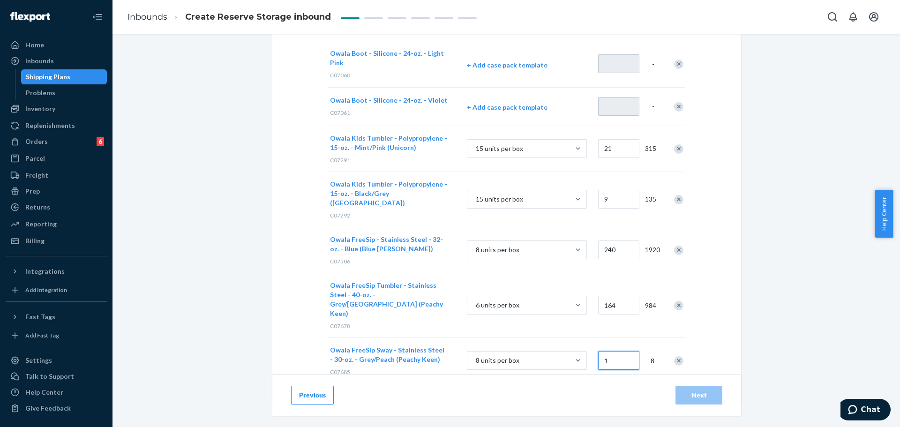
click at [610, 351] on input "1" at bounding box center [618, 360] width 41 height 19
type input "24"
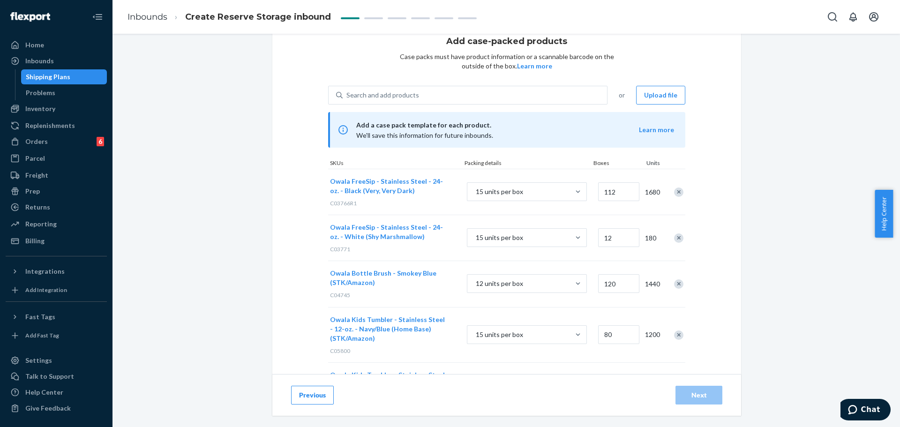
scroll to position [0, 0]
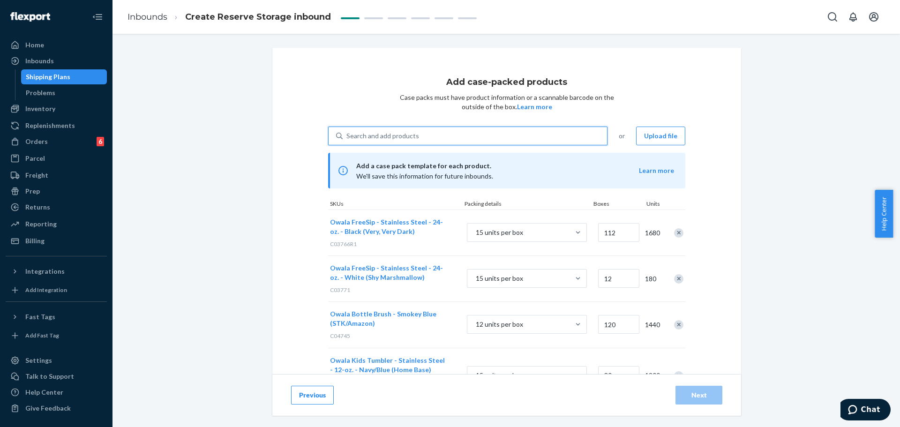
click at [424, 133] on div "Search and add products" at bounding box center [475, 136] width 264 height 17
click at [347, 133] on input "0 results available. Use Up and Down to choose options, press Enter to select t…" at bounding box center [346, 135] width 1 height 9
paste input "C07731"
type input "C07731"
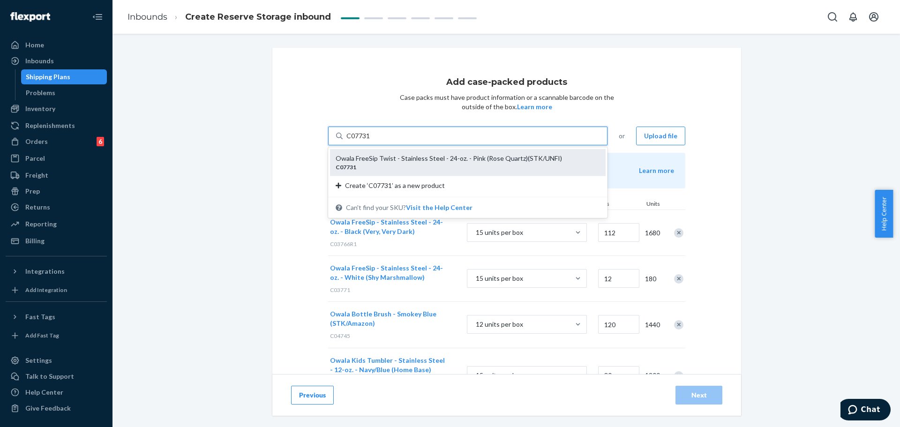
click at [412, 162] on div "Owala FreeSip Twist - Stainless Steel - 24-oz. - Pink (Rose Quartz)(STK/UNFI)" at bounding box center [464, 158] width 257 height 9
click at [371, 141] on input "C07731" at bounding box center [358, 135] width 24 height 9
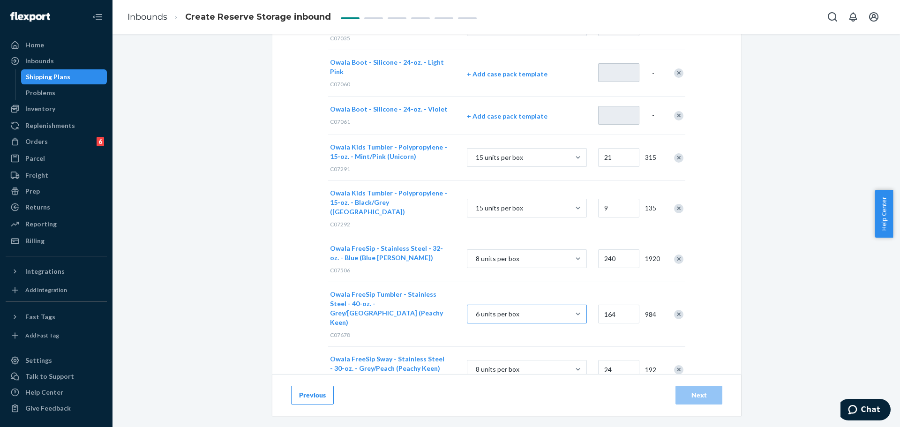
scroll to position [647, 0]
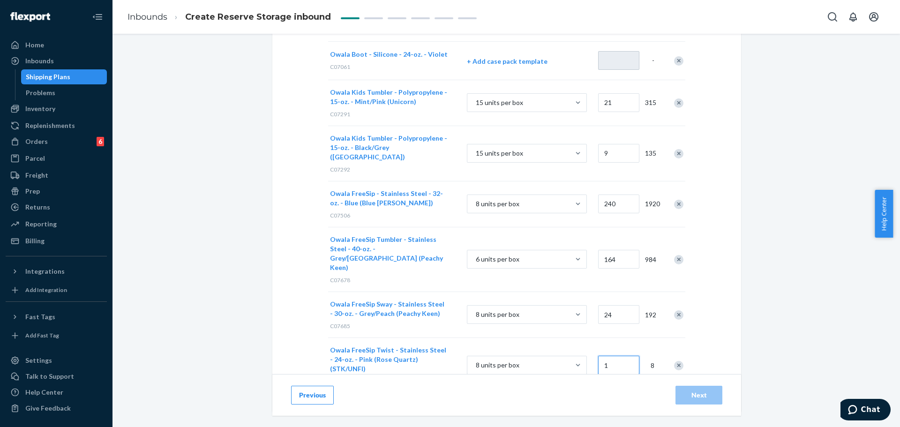
click at [616, 356] on input "1" at bounding box center [618, 365] width 41 height 19
type input "360"
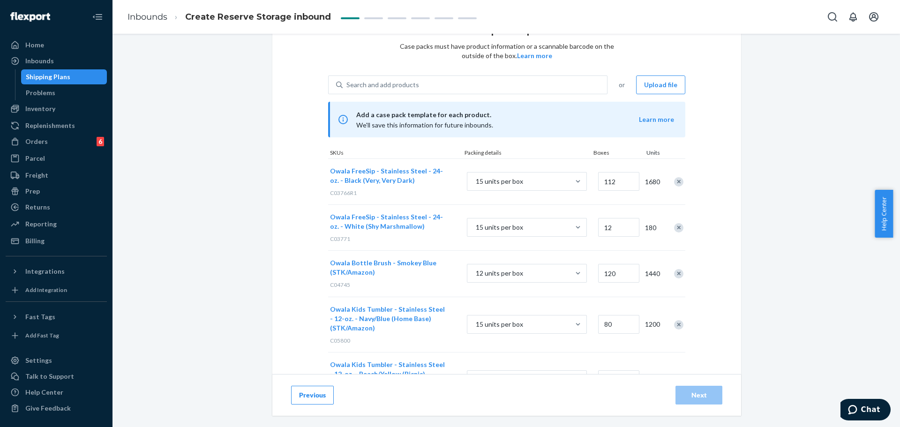
scroll to position [0, 0]
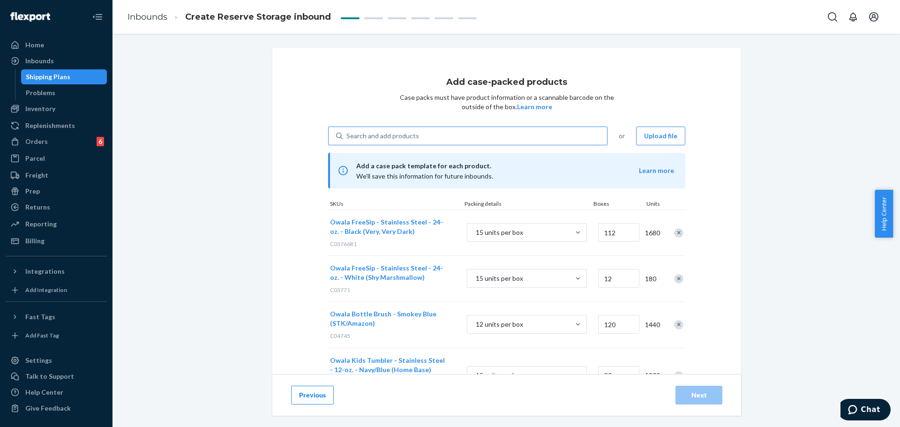
click at [393, 139] on div "Search and add products" at bounding box center [382, 135] width 73 height 9
click at [347, 139] on input "Search and add products" at bounding box center [346, 135] width 1 height 9
paste input "C07737"
type input "C07737"
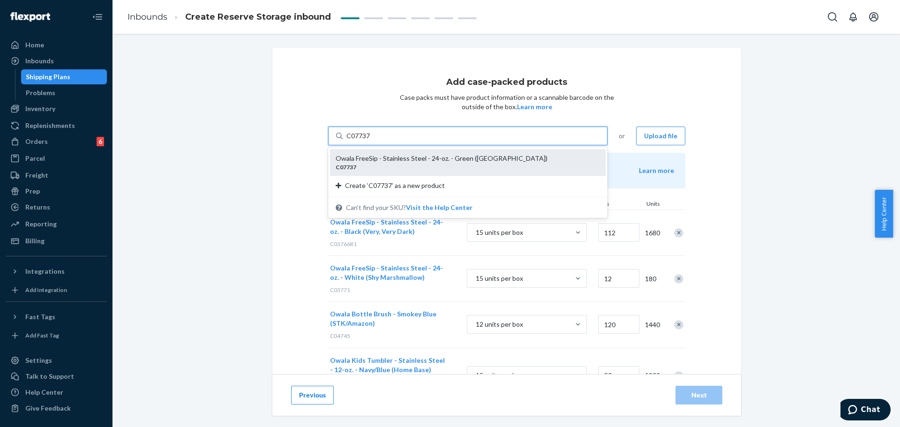
click at [386, 169] on div "C07737" at bounding box center [464, 167] width 257 height 8
click at [371, 141] on input "C07737" at bounding box center [358, 135] width 24 height 9
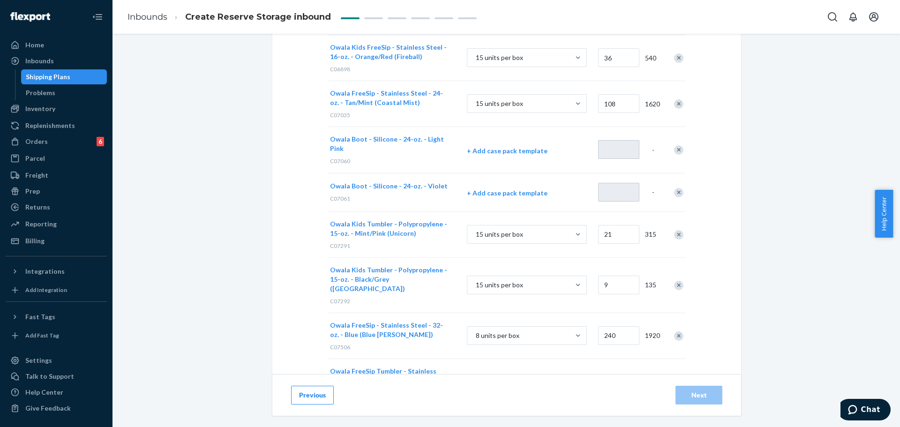
scroll to position [694, 0]
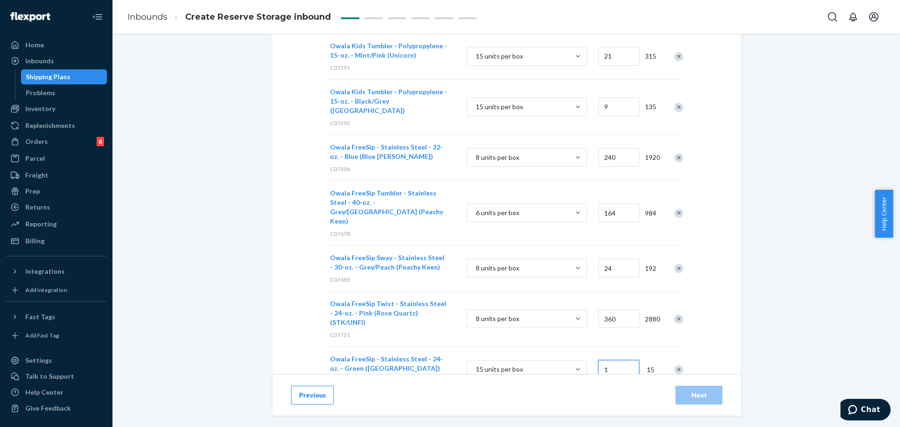
click at [615, 360] on input "1" at bounding box center [618, 369] width 41 height 19
type input "15"
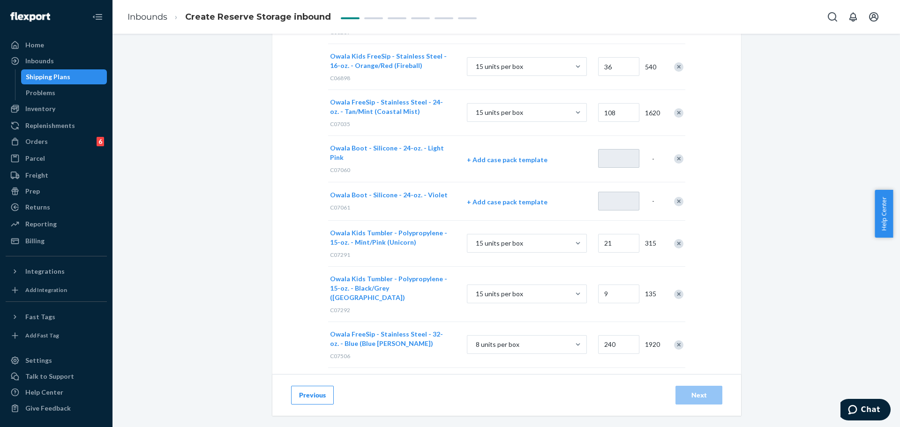
scroll to position [506, 0]
click at [476, 203] on p "+ Add case pack template" at bounding box center [527, 202] width 120 height 9
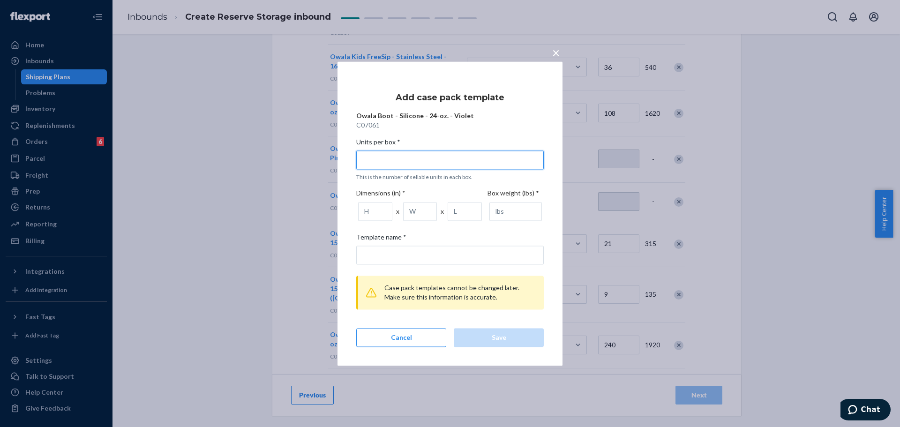
click at [388, 158] on input "Units per box * This is the number of sellable units in each box." at bounding box center [450, 159] width 188 height 19
type input "1"
type input "1 unit per box"
type input "15"
type input "15 units per box"
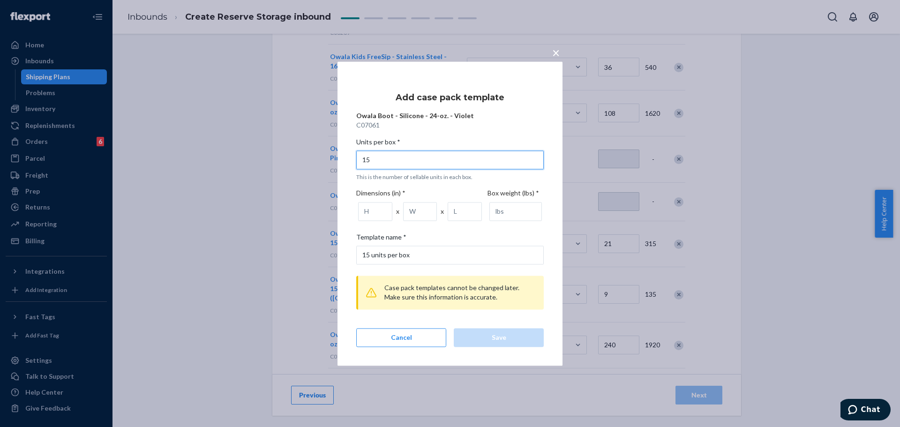
type input "15"
click at [373, 210] on input "number" at bounding box center [375, 211] width 34 height 19
type input "11.93"
type input "17.95"
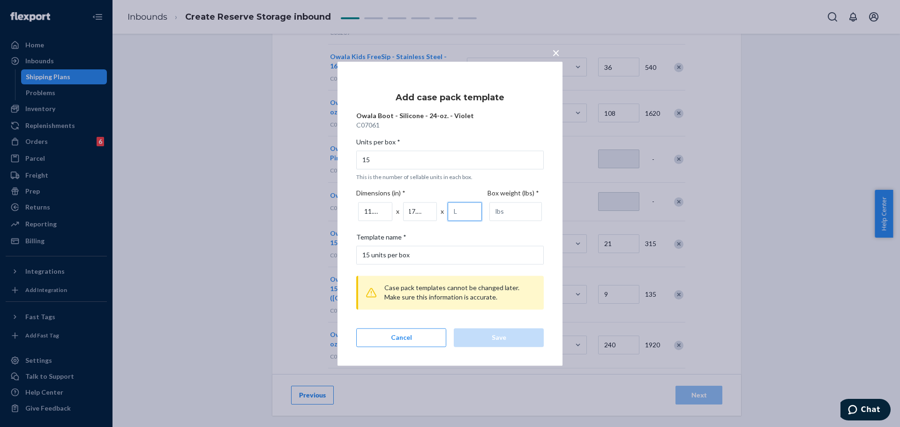
scroll to position [0, 0]
type input "7.80"
type input "2.32"
click at [499, 338] on div "Save" at bounding box center [499, 337] width 74 height 9
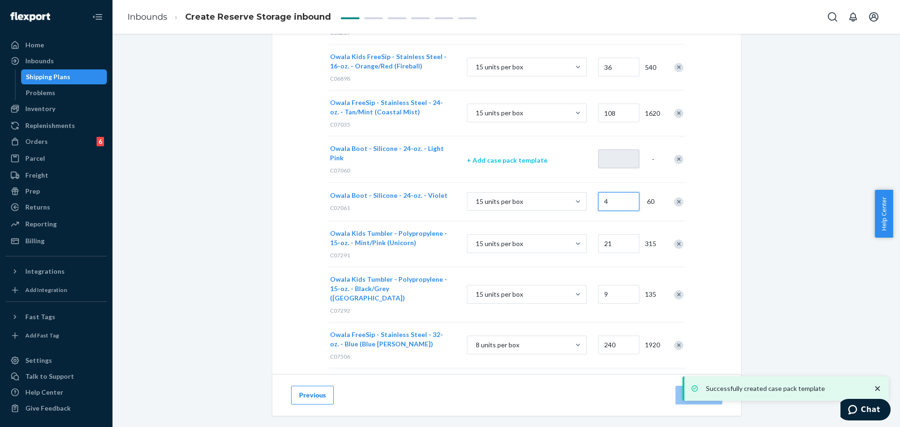
type input "4"
click at [473, 158] on p "+ Add case pack template" at bounding box center [527, 160] width 120 height 9
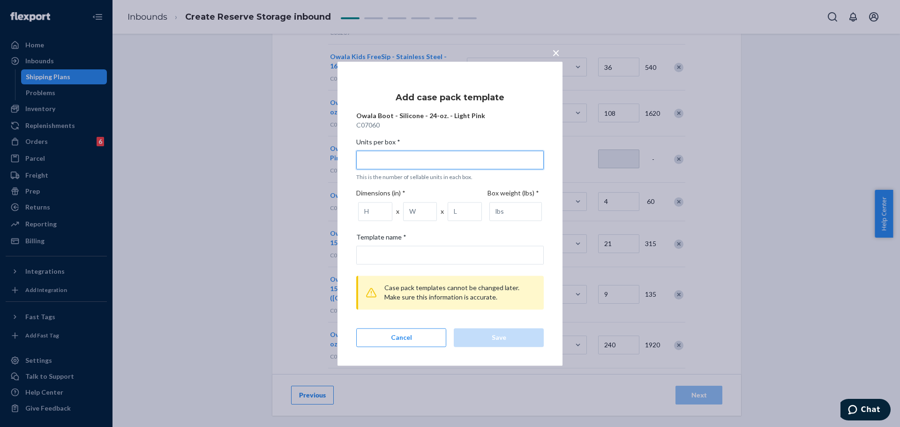
click at [388, 158] on input "Units per box * This is the number of sellable units in each box." at bounding box center [450, 159] width 188 height 19
type input "1"
type input "1 unit per box"
type input "15"
type input "15 units per box"
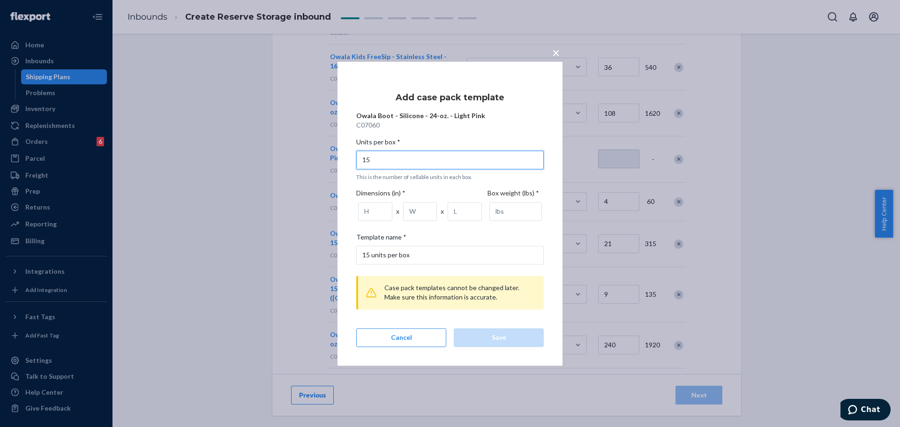
type input "15"
click at [374, 210] on input "number" at bounding box center [375, 211] width 34 height 19
type input "11.93"
type input "17.95"
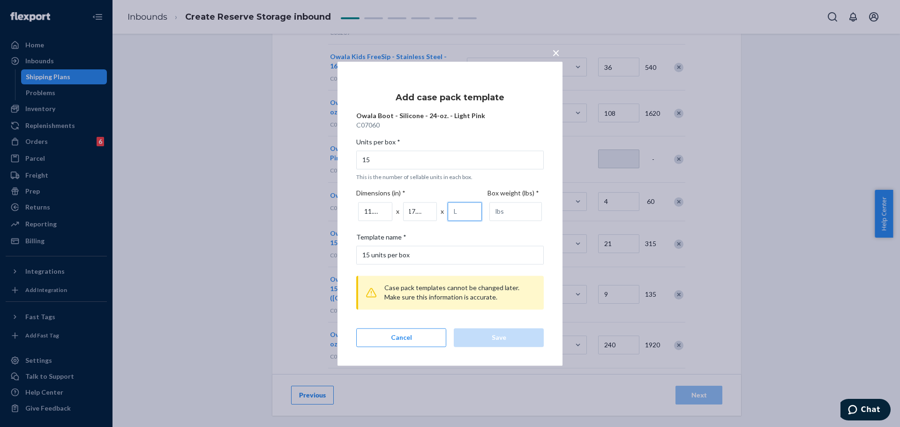
scroll to position [0, 0]
type input "7.80"
type input "2.32"
click at [507, 335] on div "Save" at bounding box center [499, 337] width 74 height 9
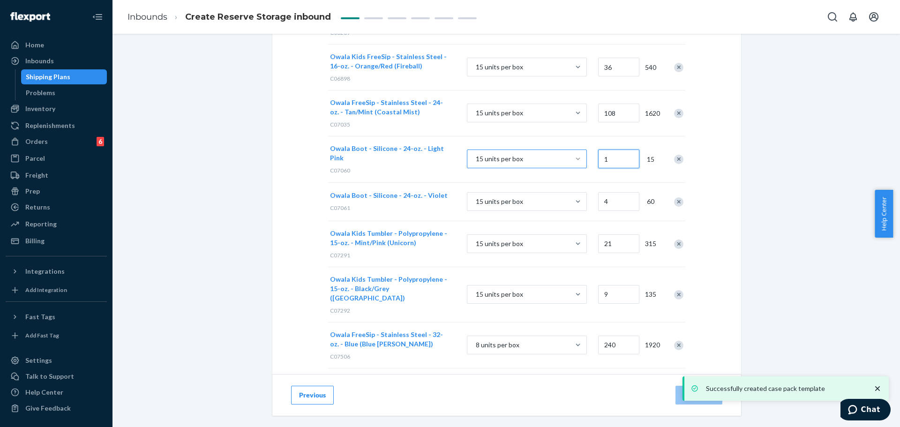
drag, startPoint x: 611, startPoint y: 162, endPoint x: 580, endPoint y: 163, distance: 31.4
click at [580, 163] on div "Owala Boot - Silicone - 24-oz. - Light Pink C07060 15 units per box 1 15" at bounding box center [506, 159] width 357 height 46
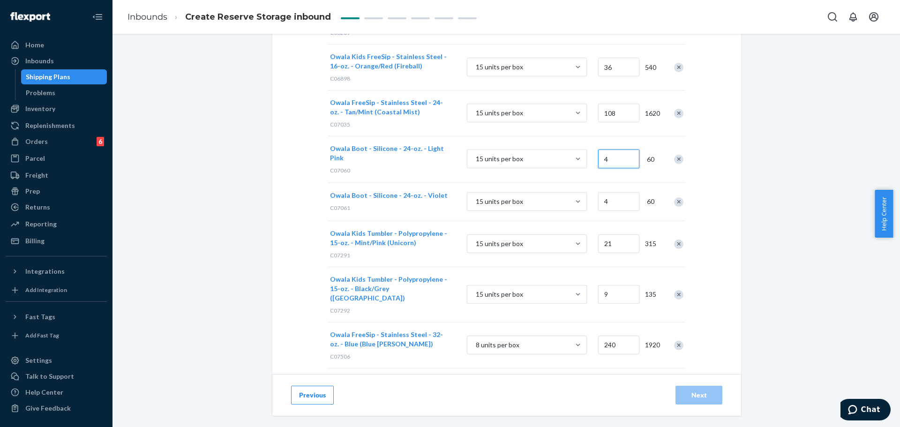
type input "4"
click at [713, 197] on div "Add case-packed products Case packs must have product information or a scannabl…" at bounding box center [506, 71] width 469 height 1058
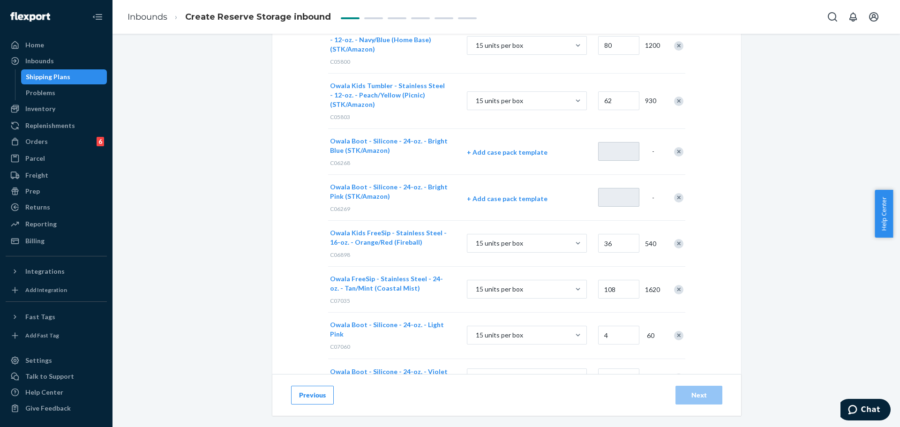
scroll to position [225, 0]
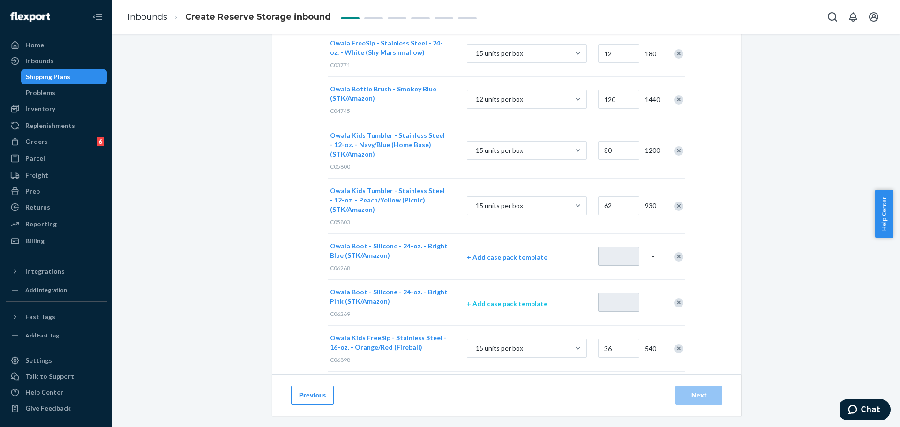
click at [480, 302] on p "+ Add case pack template" at bounding box center [527, 303] width 120 height 9
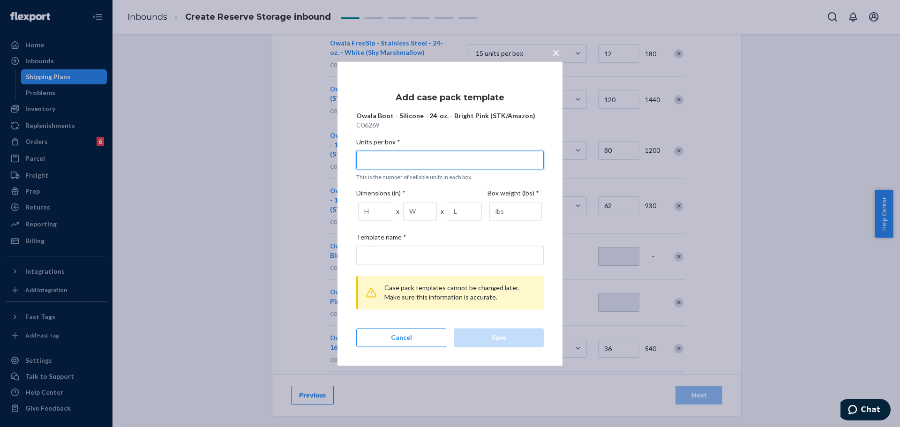
click at [402, 164] on input "Units per box * This is the number of sellable units in each box." at bounding box center [450, 159] width 188 height 19
type input "1"
type input "1 unit per box"
type input "15"
type input "15 units per box"
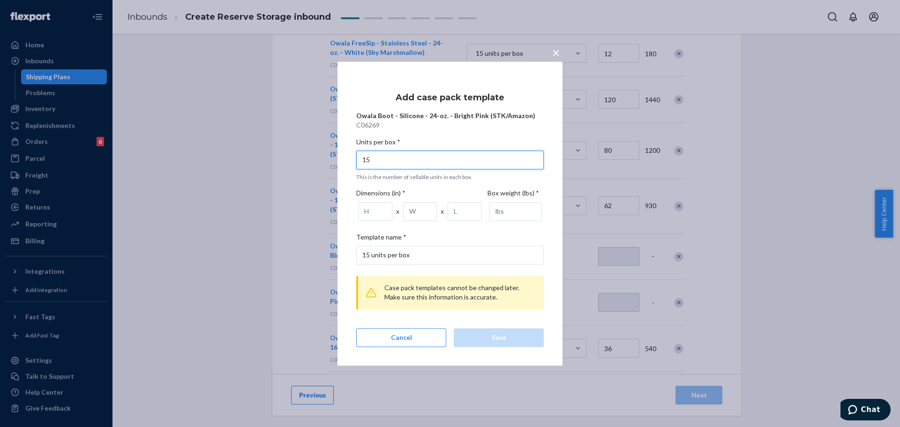
type input "15"
click at [377, 210] on input "number" at bounding box center [375, 211] width 34 height 19
type input "17.95"
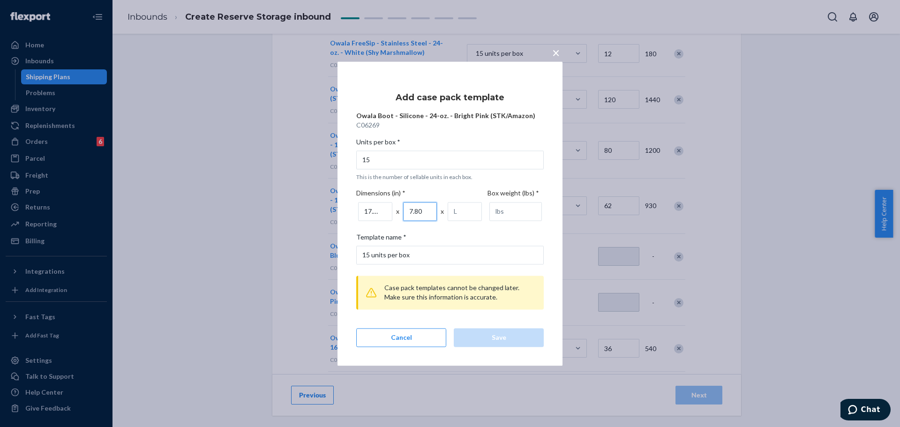
type input "7.80"
type input "11.93"
type input "2.32"
click at [506, 341] on div "Save" at bounding box center [499, 337] width 74 height 9
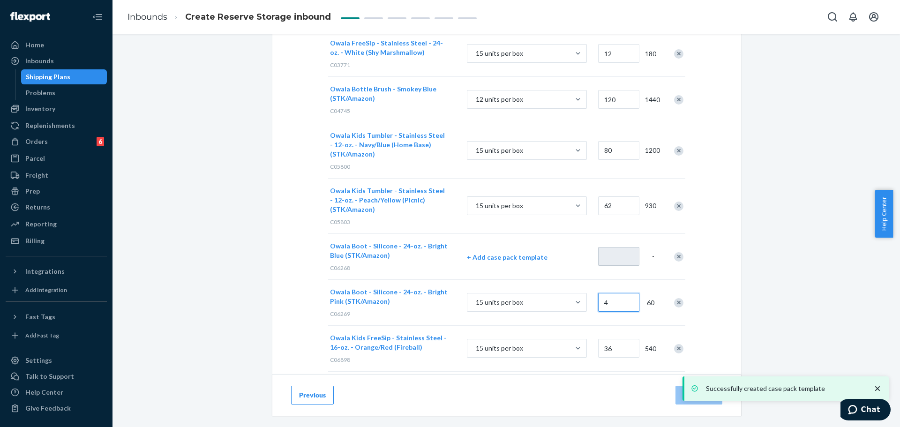
type input "4"
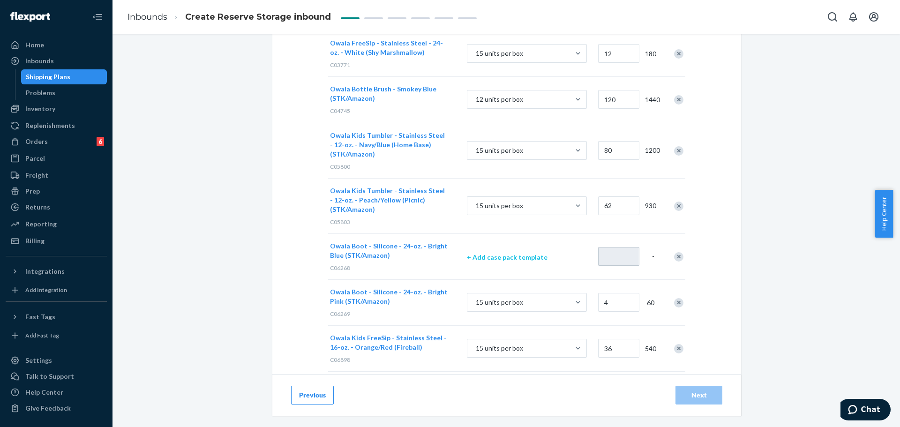
click at [522, 258] on p "+ Add case pack template" at bounding box center [527, 257] width 120 height 9
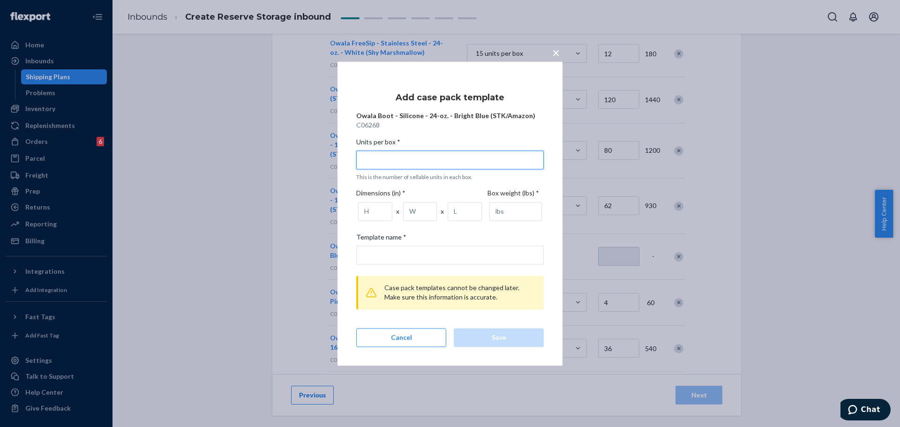
click at [412, 164] on input "Units per box * This is the number of sellable units in each box." at bounding box center [450, 159] width 188 height 19
type input "1"
type input "1 unit per box"
type input "15"
type input "15 units per box"
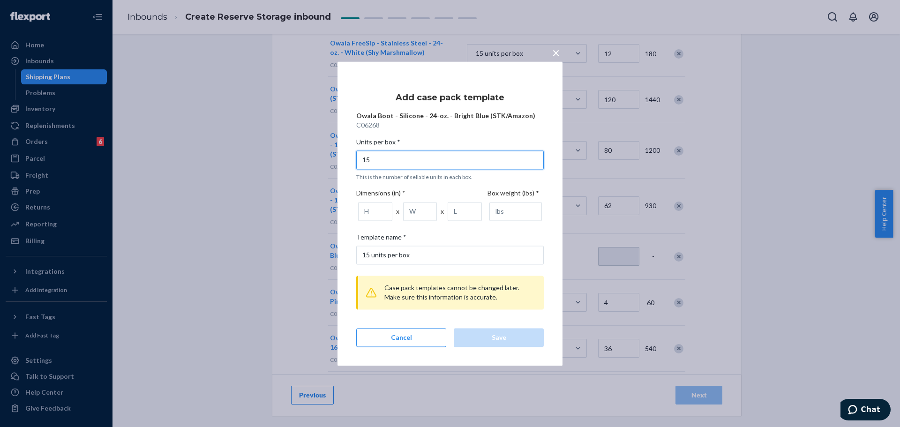
type input "15"
type input "17.95"
type input "7.80"
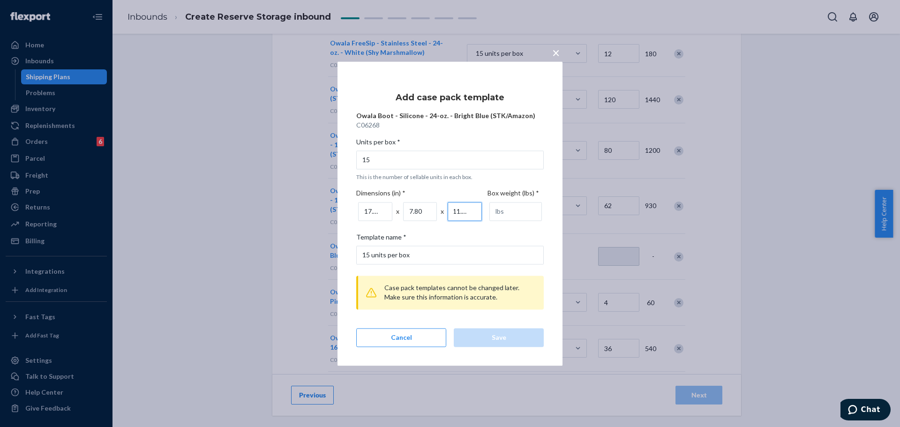
type input "11.93"
type input "2.32"
click at [520, 331] on button "Save" at bounding box center [499, 337] width 90 height 19
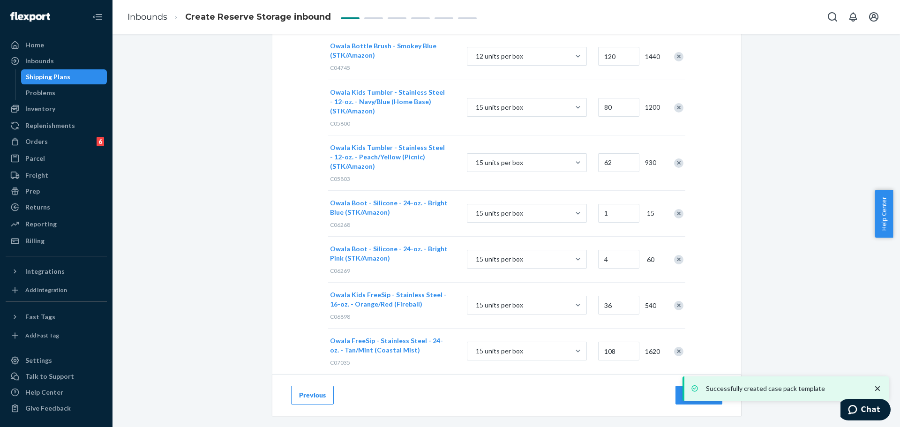
scroll to position [182, 0]
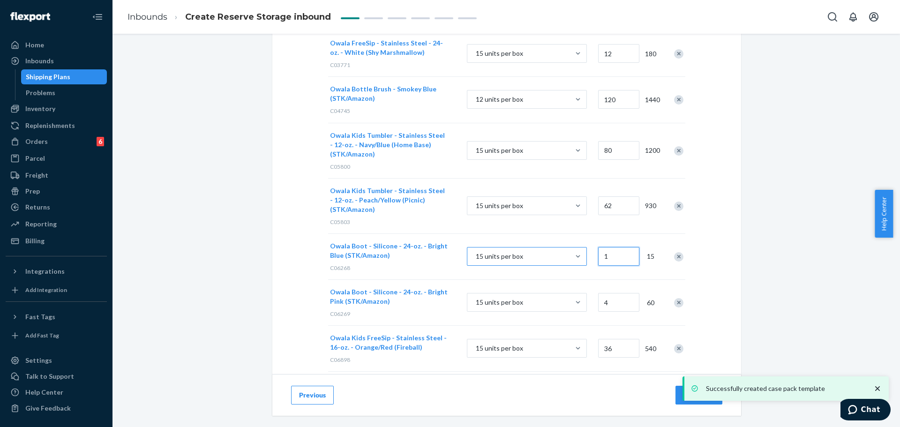
drag, startPoint x: 597, startPoint y: 257, endPoint x: 583, endPoint y: 258, distance: 13.6
click at [583, 258] on div "Owala Boot - Silicone - 24-oz. - Bright Blue (STK/Amazon) C06268 15 units per b…" at bounding box center [506, 256] width 357 height 46
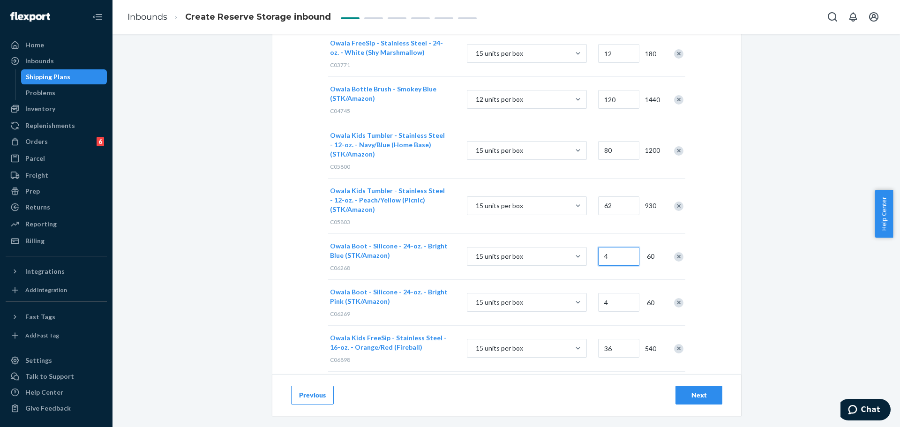
type input "4"
click at [699, 247] on div "Add case-packed products Case packs must have product information or a scannabl…" at bounding box center [506, 373] width 469 height 1014
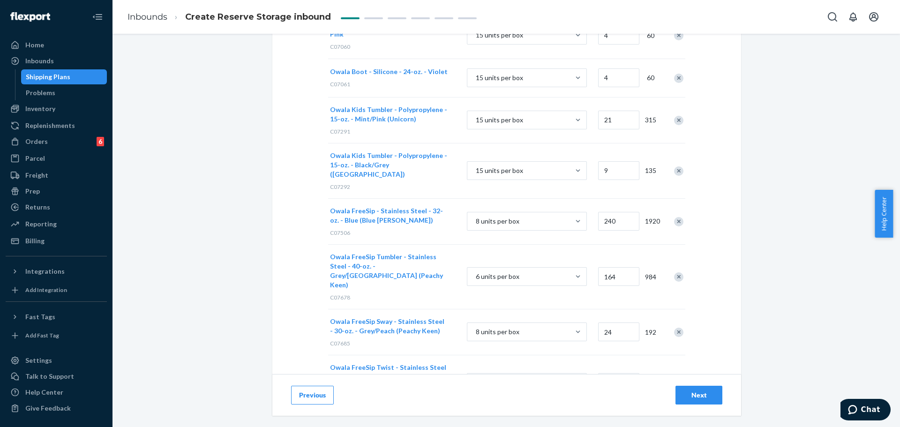
scroll to position [651, 0]
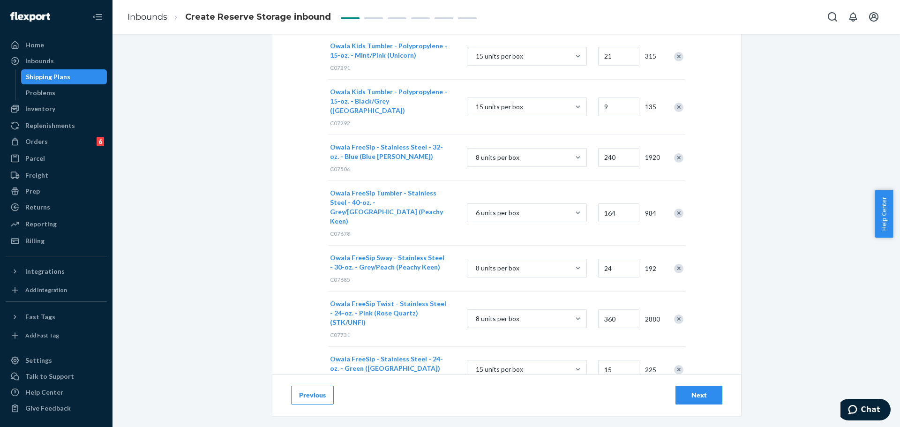
click at [702, 396] on div "Next" at bounding box center [698, 394] width 31 height 9
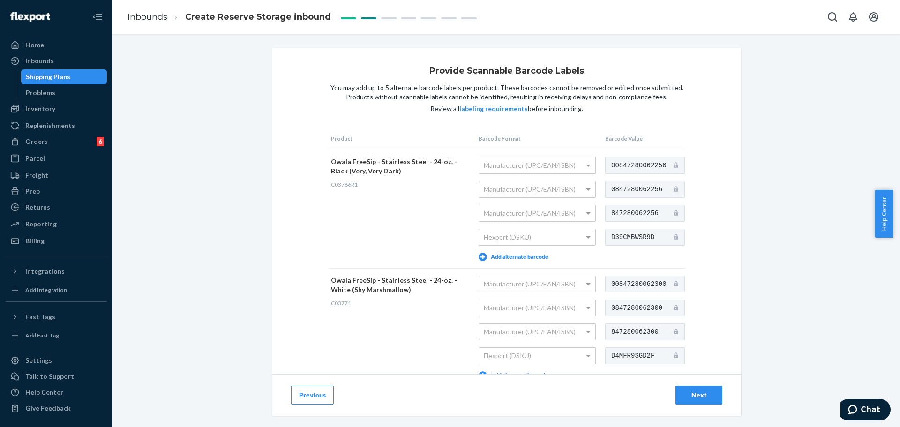
click at [703, 398] on div "Next" at bounding box center [698, 394] width 31 height 9
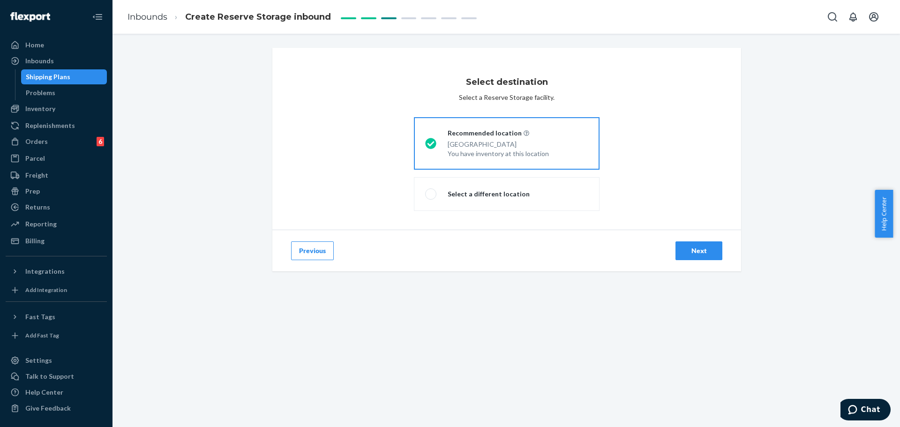
click at [694, 247] on div "Next" at bounding box center [698, 250] width 31 height 9
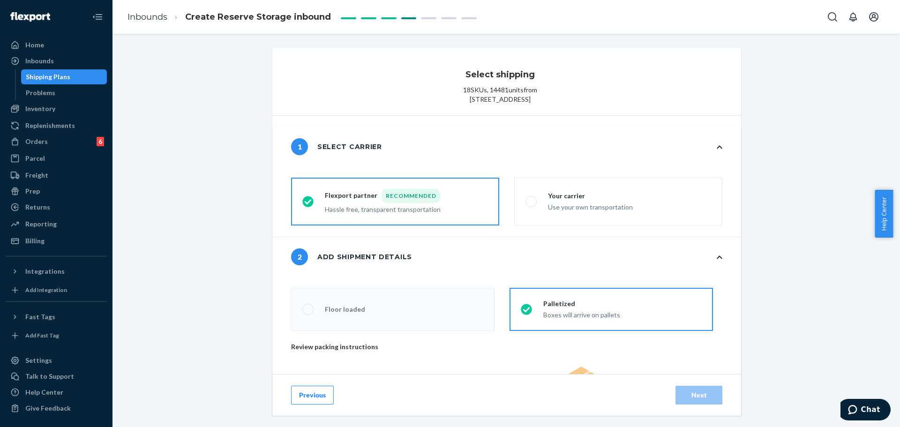
radio input "false"
type input "29"
radio input "false"
click at [559, 212] on div "Use your own transportation" at bounding box center [590, 206] width 85 height 11
click at [532, 205] on input "Your carrier Use your own transportation" at bounding box center [529, 202] width 6 height 6
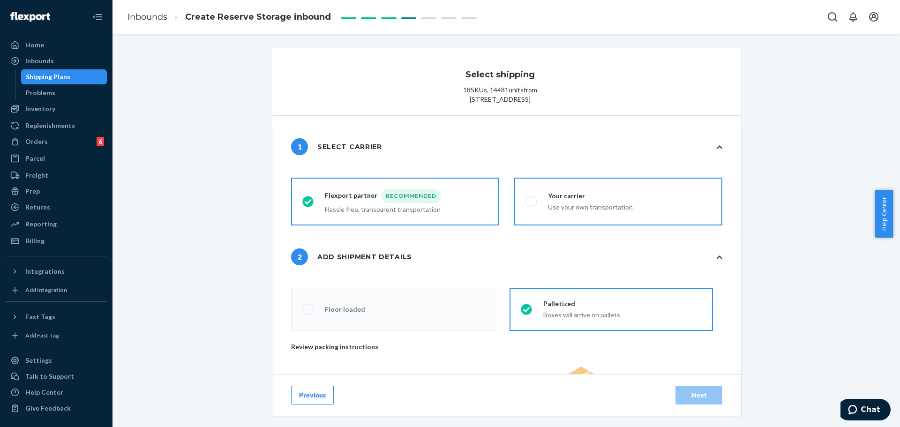
radio input "true"
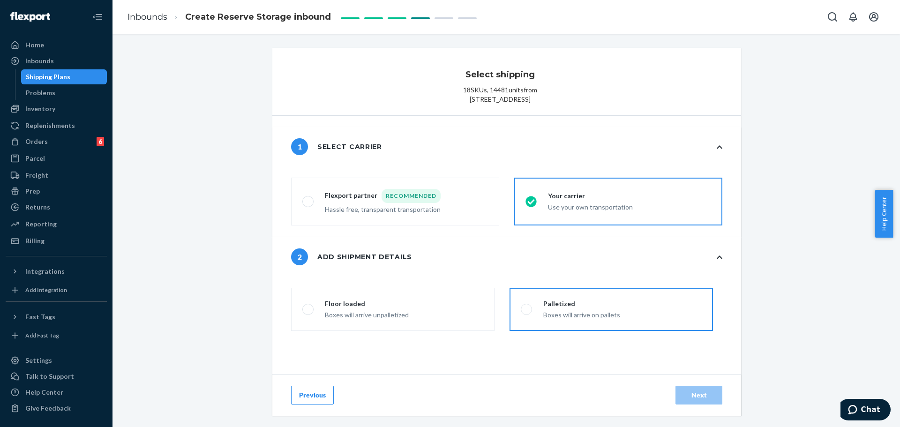
click at [548, 308] on div "Palletized" at bounding box center [581, 303] width 77 height 9
click at [527, 313] on input "Palletized Boxes will arrive on pallets" at bounding box center [524, 310] width 6 height 6
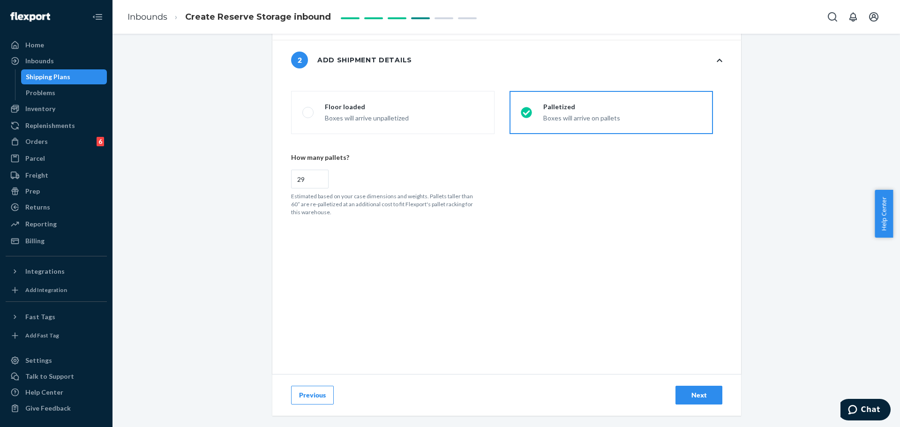
scroll to position [206, 0]
drag, startPoint x: 307, startPoint y: 180, endPoint x: 260, endPoint y: 182, distance: 47.0
click at [260, 182] on div "Select shipping 18 SKUs , 14481 units from 250 S [GEOGRAPHIC_DATA] 1 Select car…" at bounding box center [506, 139] width 773 height 576
radio input "true"
type input "6"
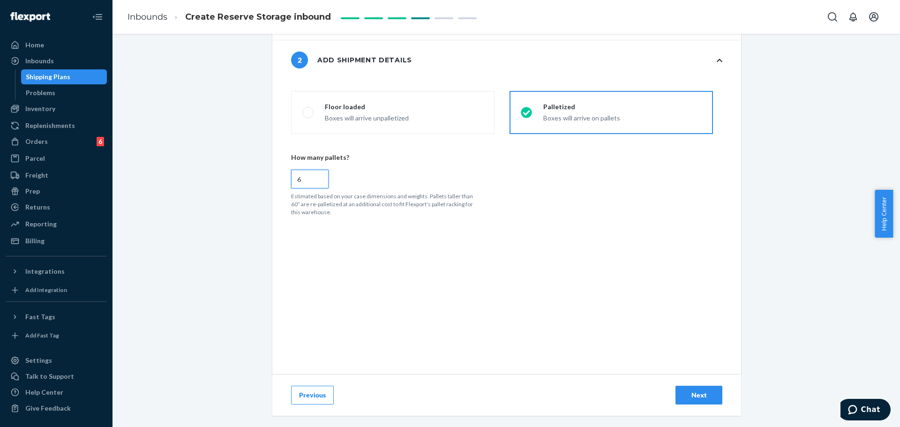
radio input "false"
type input "60"
click at [693, 384] on div "Previous Next" at bounding box center [506, 395] width 469 height 42
drag, startPoint x: 290, startPoint y: 179, endPoint x: 276, endPoint y: 179, distance: 14.1
click at [276, 179] on div "cargoTypeRadioGroup Floor loaded Boxes will arrive unpalletized Palletized Boxe…" at bounding box center [506, 227] width 469 height 294
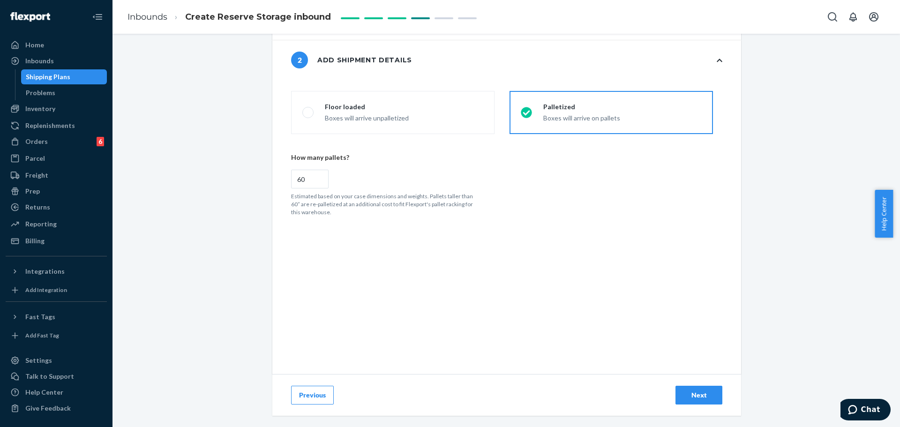
click at [689, 396] on div "Next" at bounding box center [698, 394] width 31 height 9
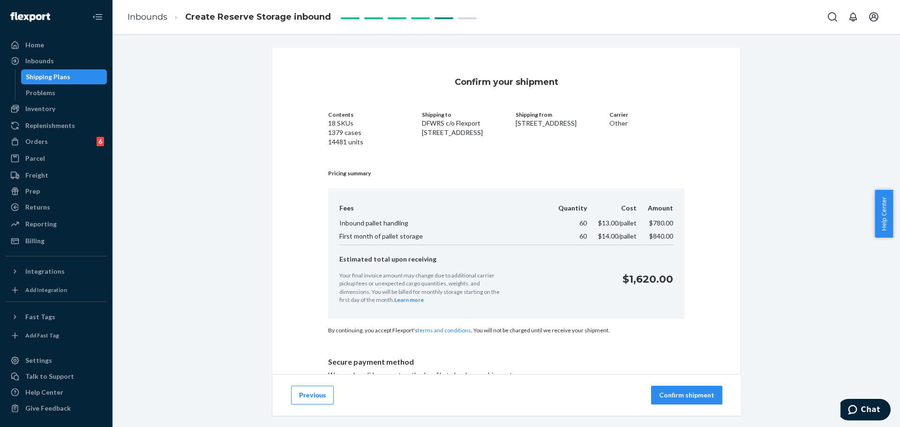
scroll to position [112, 0]
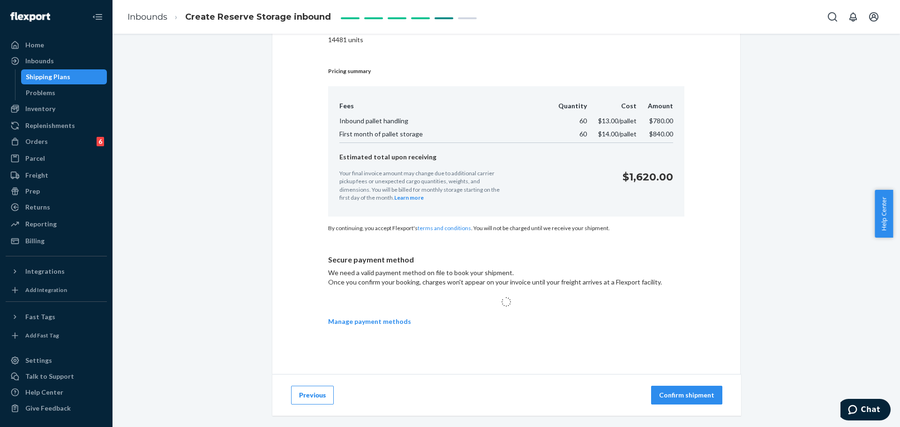
click at [674, 394] on p "Confirm shipment" at bounding box center [686, 394] width 55 height 9
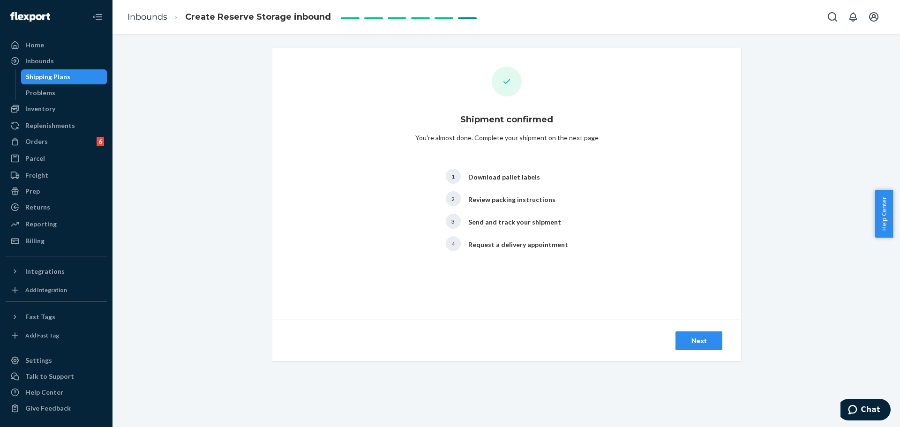
click at [698, 341] on div "Next" at bounding box center [698, 340] width 31 height 9
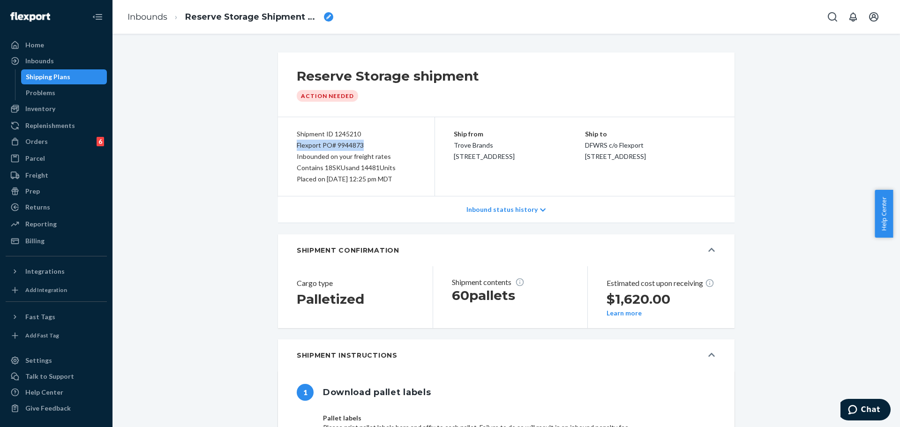
drag, startPoint x: 293, startPoint y: 147, endPoint x: 376, endPoint y: 147, distance: 83.0
click at [376, 147] on div "Flexport PO# 9944873" at bounding box center [356, 145] width 119 height 11
copy div "Flexport PO# 9944873"
